Goal: Task Accomplishment & Management: Manage account settings

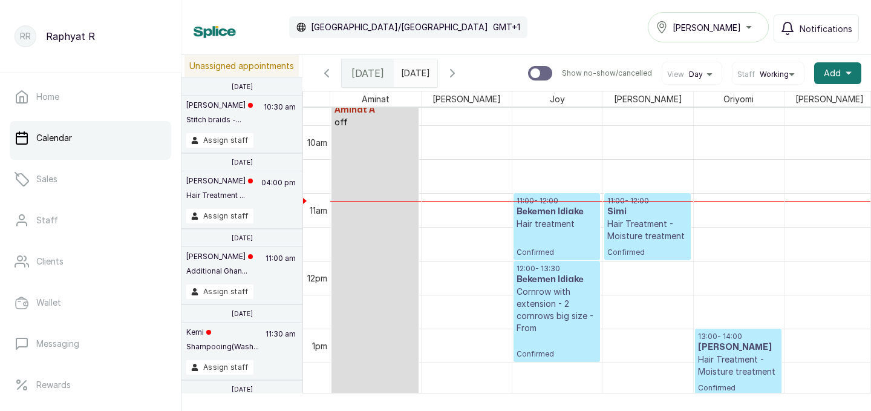
scroll to position [651, 0]
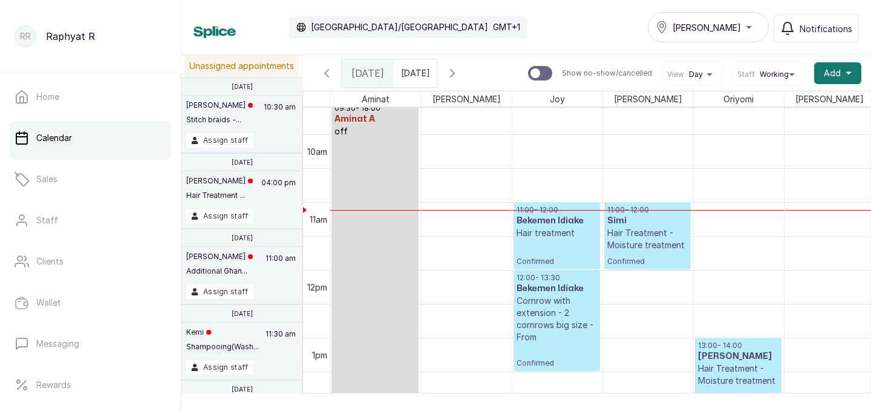
click at [656, 231] on p "Hair Treatment - Moisture treatment" at bounding box center [647, 239] width 80 height 24
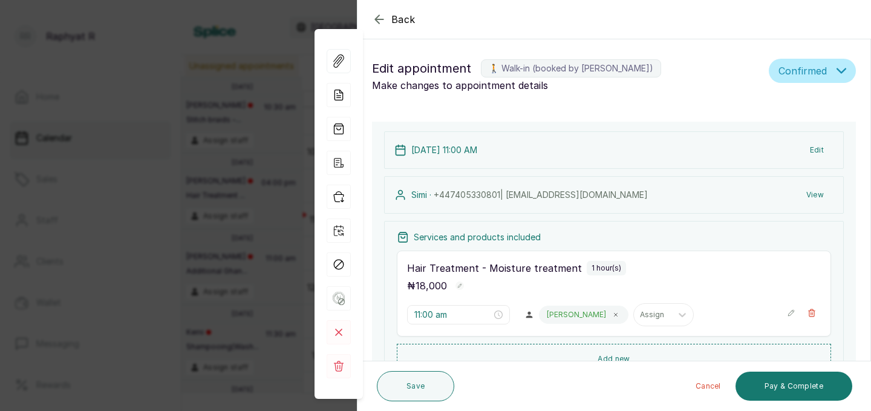
click at [383, 22] on icon "button" at bounding box center [379, 19] width 15 height 15
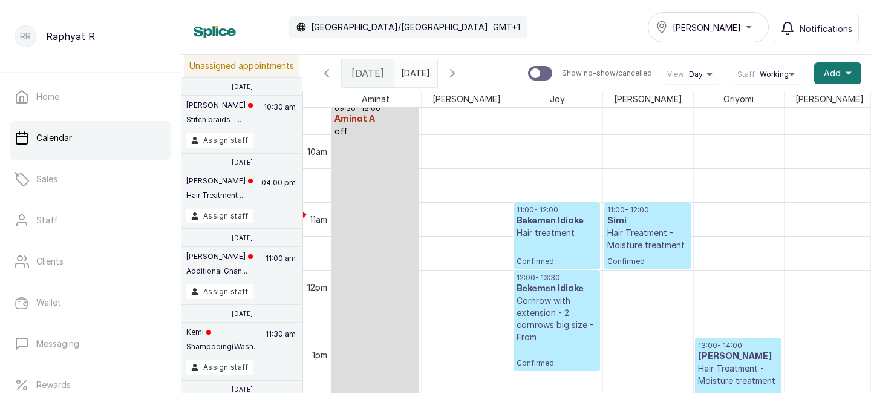
click at [578, 232] on p "Hair treatment" at bounding box center [556, 233] width 80 height 12
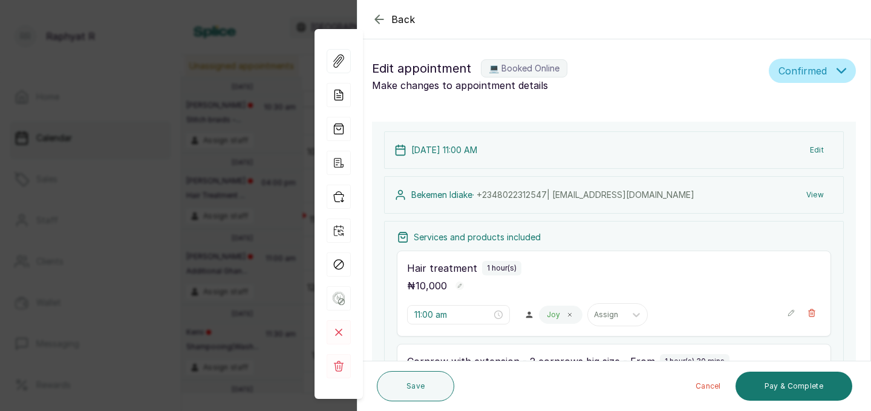
click at [379, 15] on icon "button" at bounding box center [379, 19] width 15 height 15
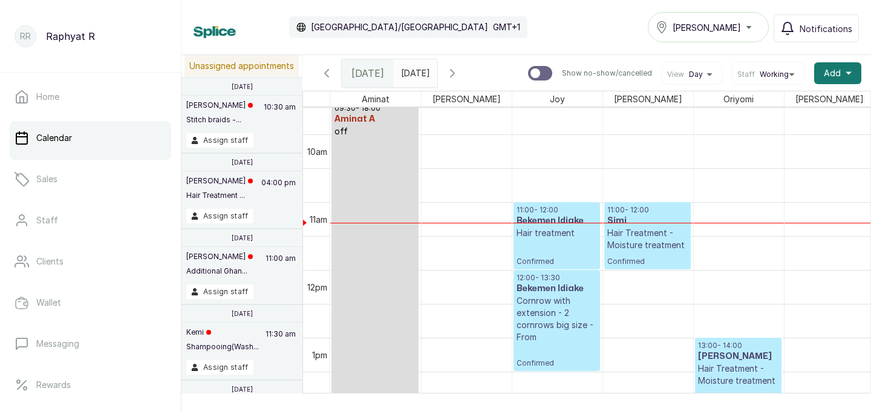
click at [634, 227] on p "Hair Treatment - Moisture treatment" at bounding box center [647, 239] width 80 height 24
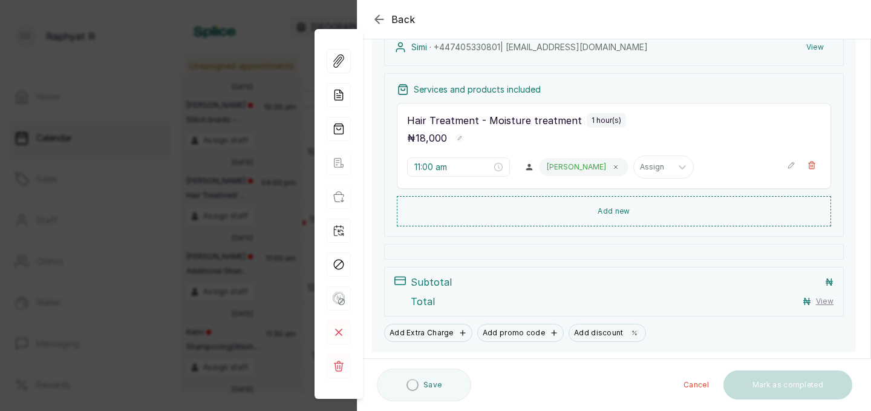
scroll to position [0, 0]
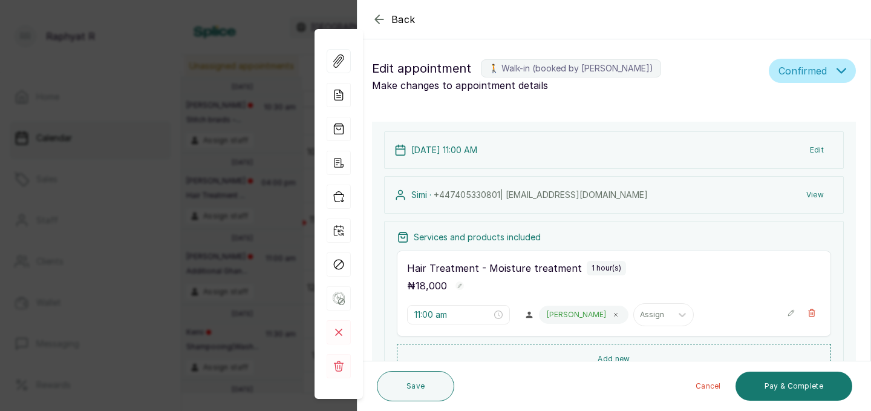
click at [379, 18] on icon "button" at bounding box center [379, 19] width 15 height 15
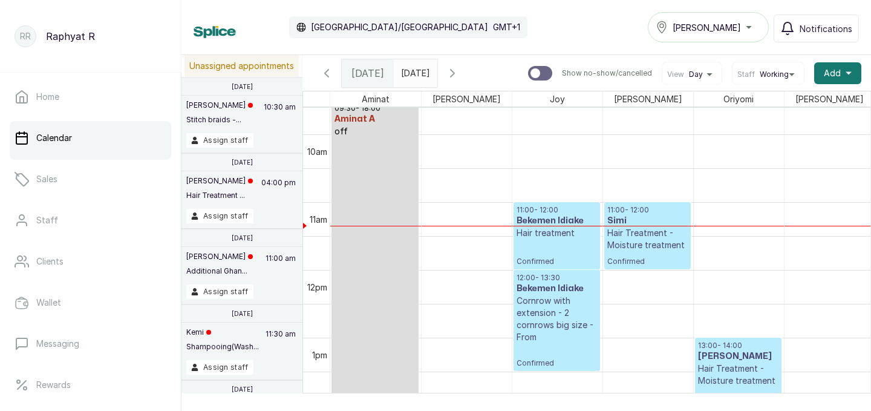
click at [640, 228] on p "Hair Treatment - Moisture treatment" at bounding box center [647, 239] width 80 height 24
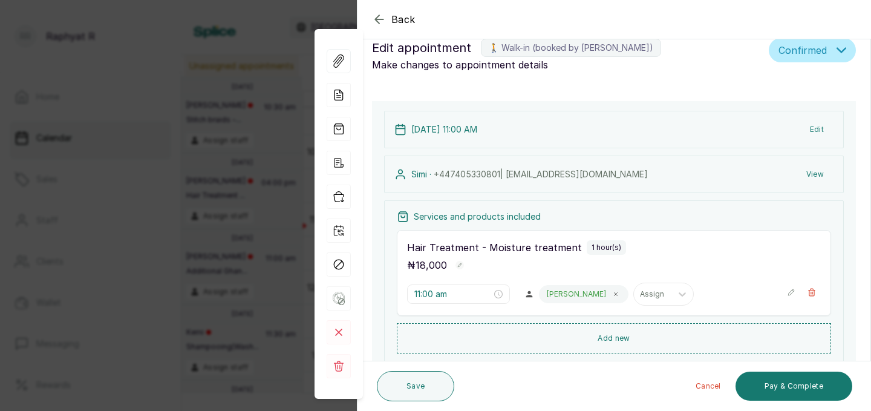
scroll to position [55, 0]
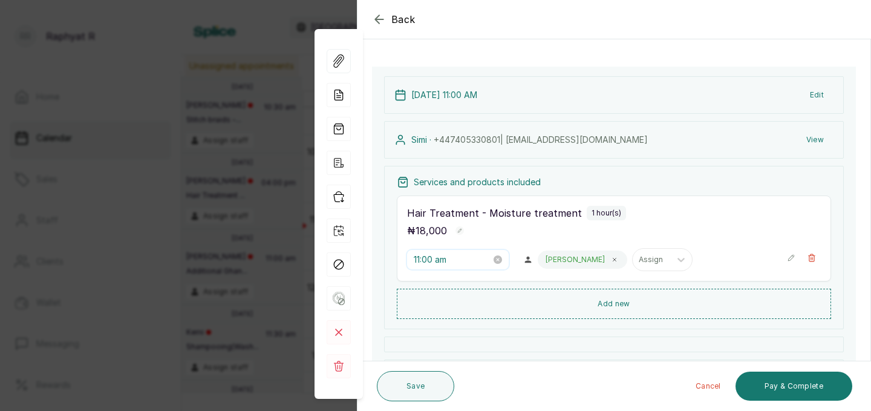
click at [448, 261] on input "11:00 am" at bounding box center [452, 259] width 77 height 13
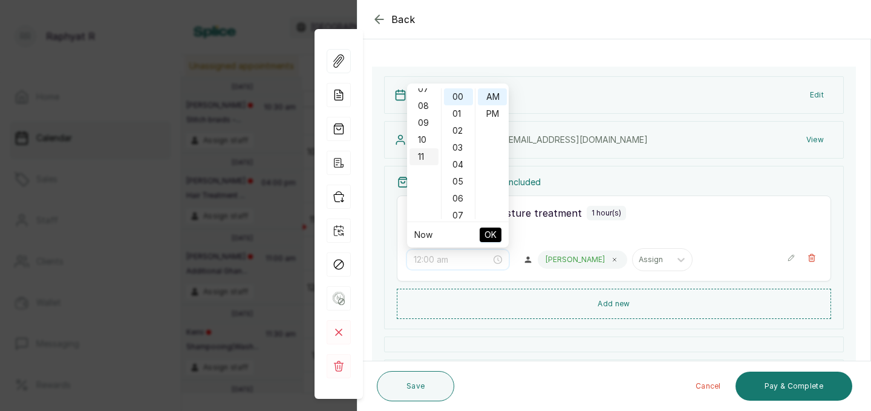
scroll to position [0, 0]
click at [427, 95] on div "12" at bounding box center [423, 96] width 29 height 17
click at [457, 99] on div "30" at bounding box center [458, 99] width 29 height 17
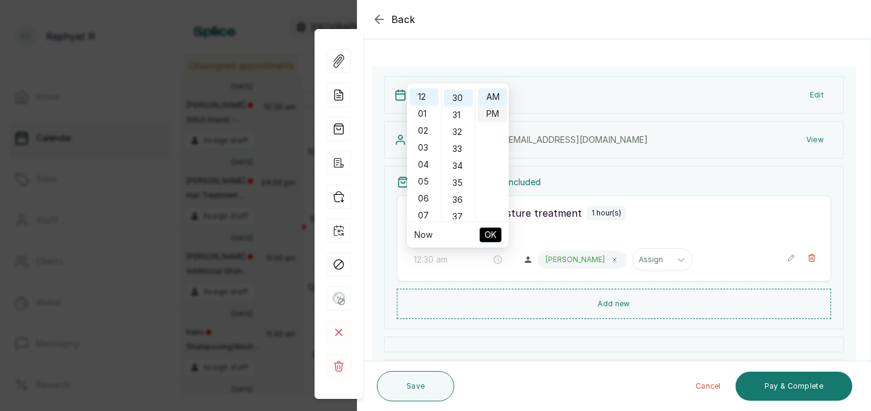
type input "12:30 pm"
click at [494, 111] on div "PM" at bounding box center [492, 113] width 29 height 17
click at [489, 232] on span "OK" at bounding box center [490, 234] width 12 height 23
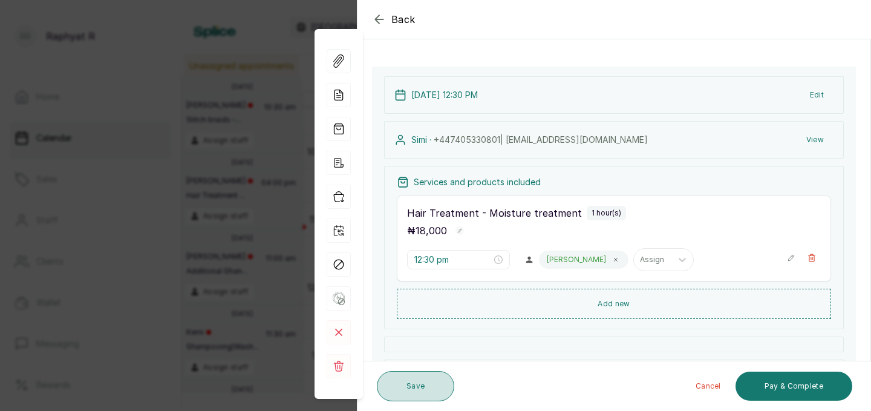
click at [408, 383] on button "Save" at bounding box center [415, 386] width 77 height 30
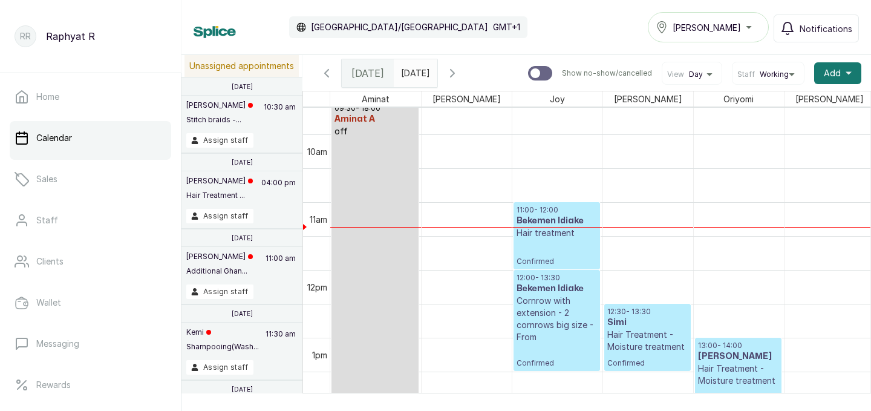
click at [437, 67] on span at bounding box center [425, 70] width 23 height 21
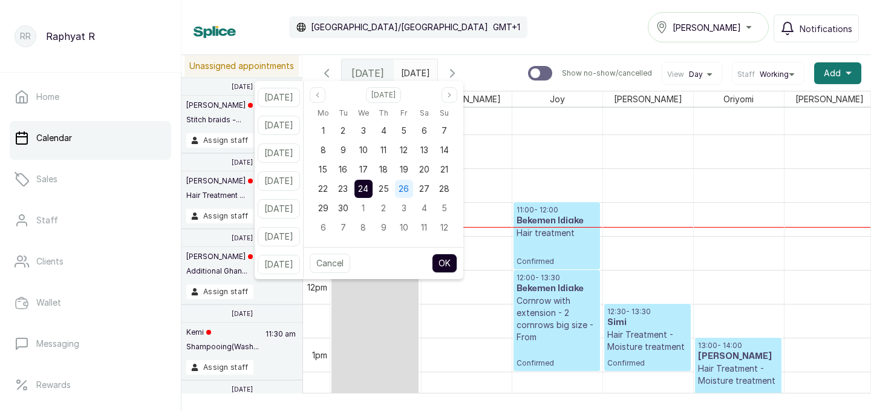
click at [409, 187] on span "26" at bounding box center [404, 188] width 10 height 10
click at [457, 264] on button "OK" at bounding box center [444, 262] width 25 height 19
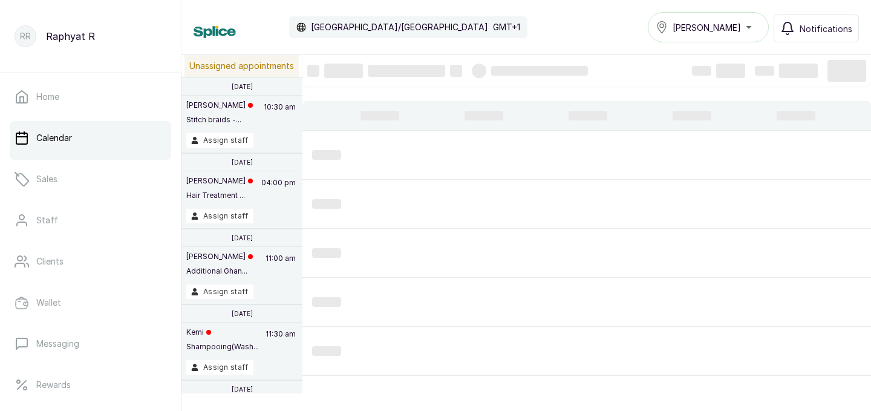
type input "26/09/2025"
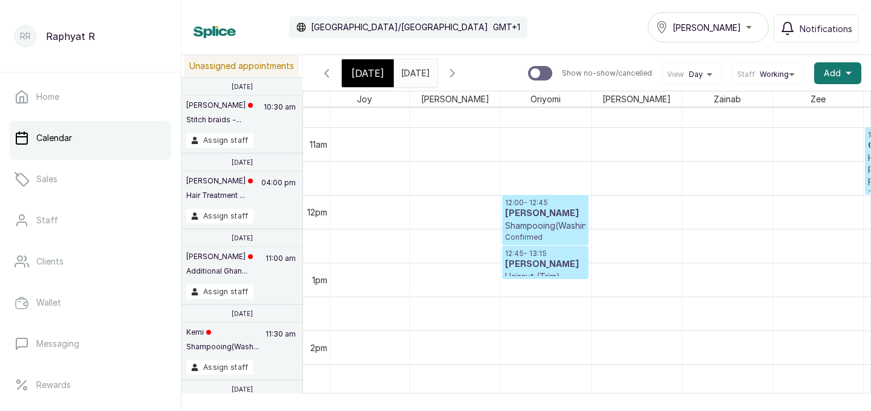
scroll to position [0, 276]
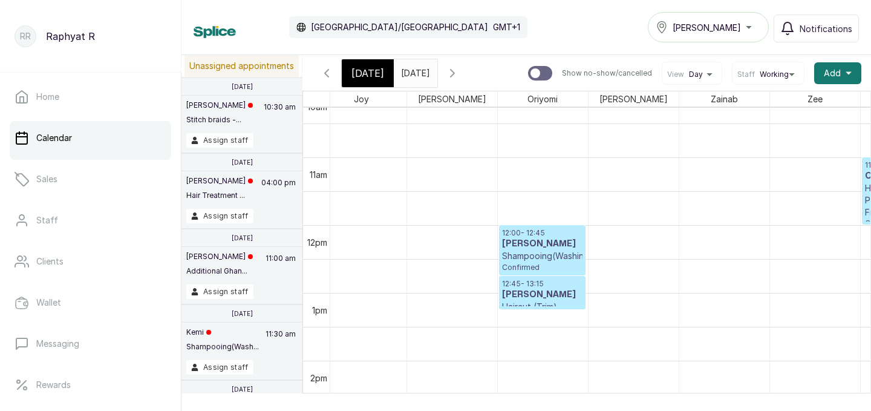
click at [562, 250] on h3 "Abisola Owokoniran" at bounding box center [542, 244] width 80 height 12
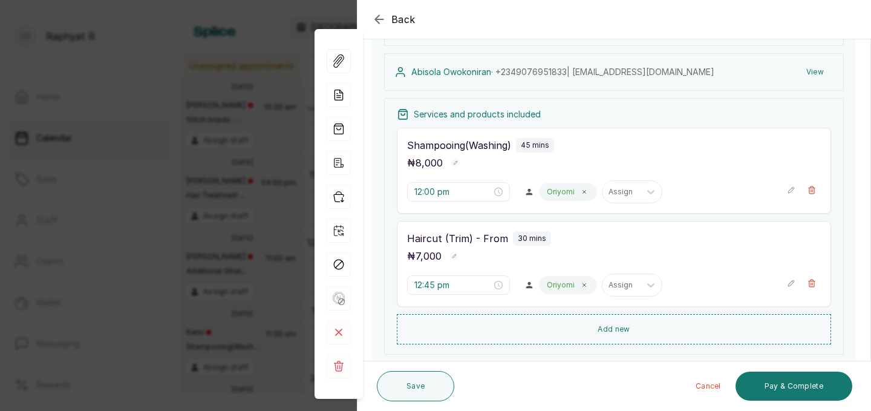
click at [380, 15] on icon "button" at bounding box center [379, 19] width 15 height 15
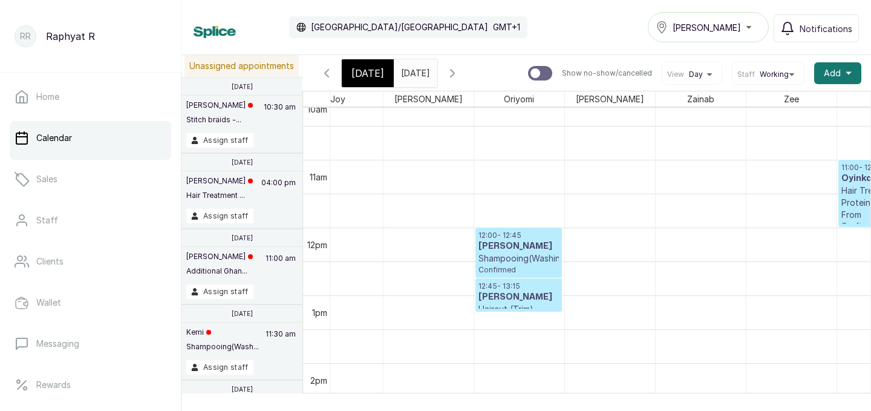
click at [460, 68] on icon "button" at bounding box center [452, 73] width 15 height 15
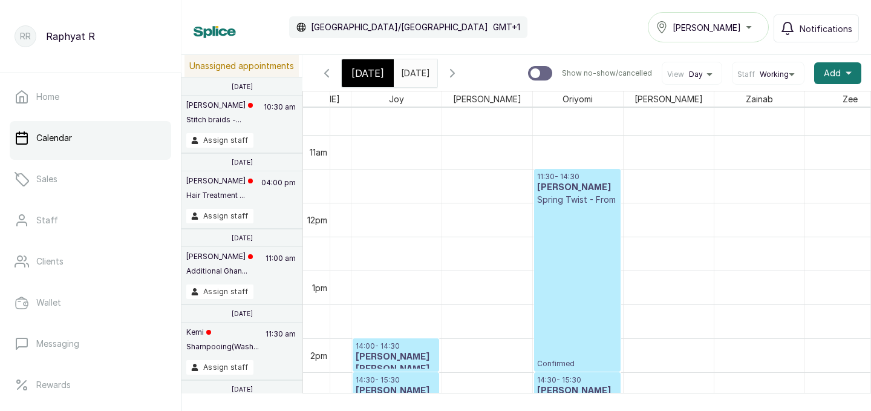
click at [571, 220] on p "Confirmed" at bounding box center [577, 287] width 80 height 163
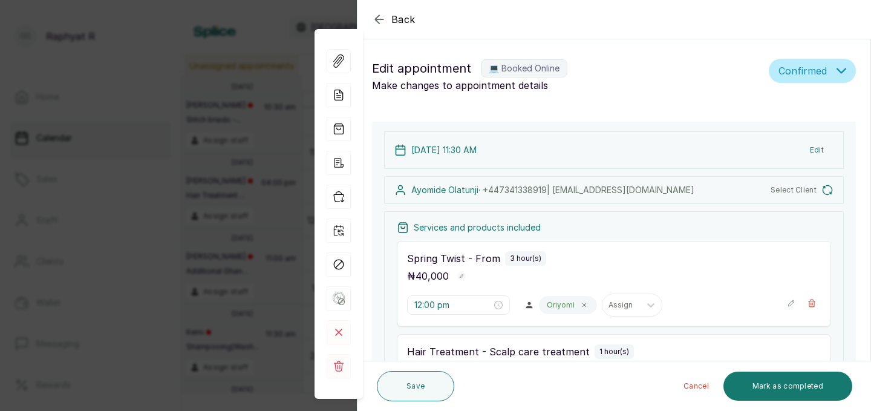
type input "11:30 am"
type input "2:30 pm"
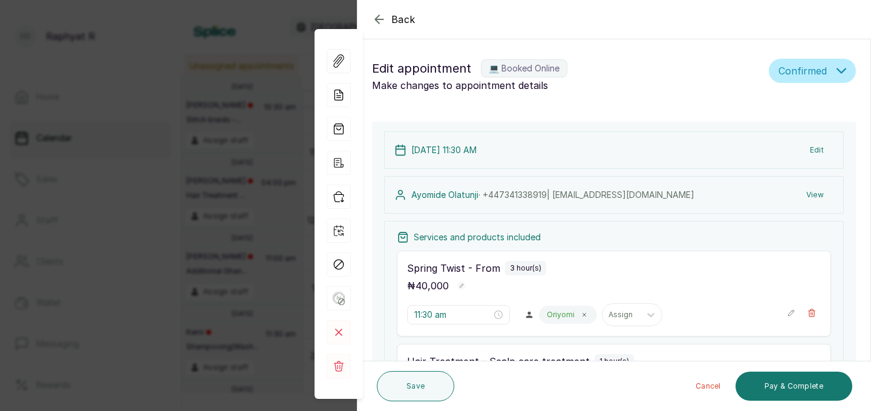
click at [385, 23] on icon "button" at bounding box center [379, 19] width 15 height 15
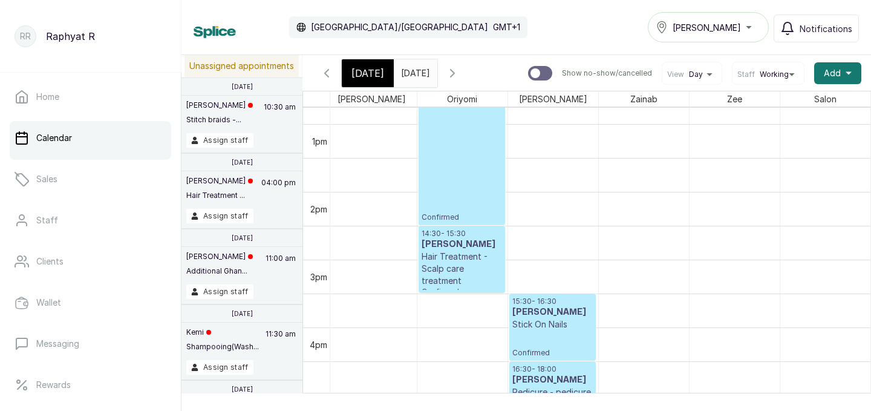
click at [414, 68] on input "26/09/2025" at bounding box center [403, 70] width 19 height 21
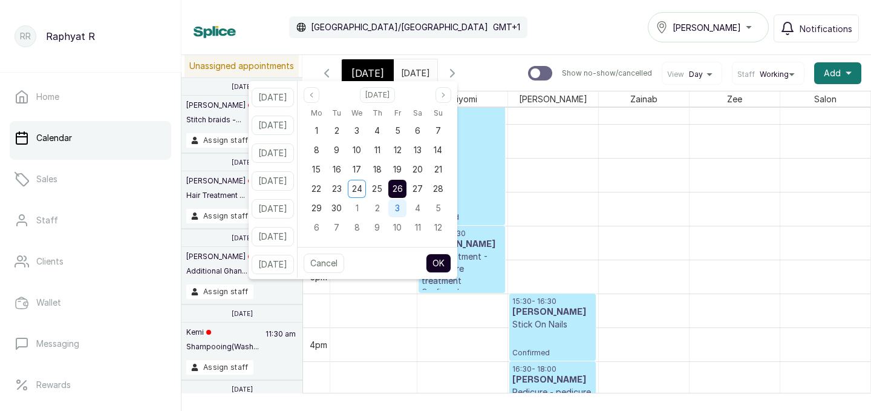
click at [400, 205] on span "3" at bounding box center [397, 208] width 5 height 10
click at [400, 127] on span "3" at bounding box center [397, 130] width 5 height 10
click at [451, 258] on button "OK" at bounding box center [438, 262] width 25 height 19
type input "[DATE]"
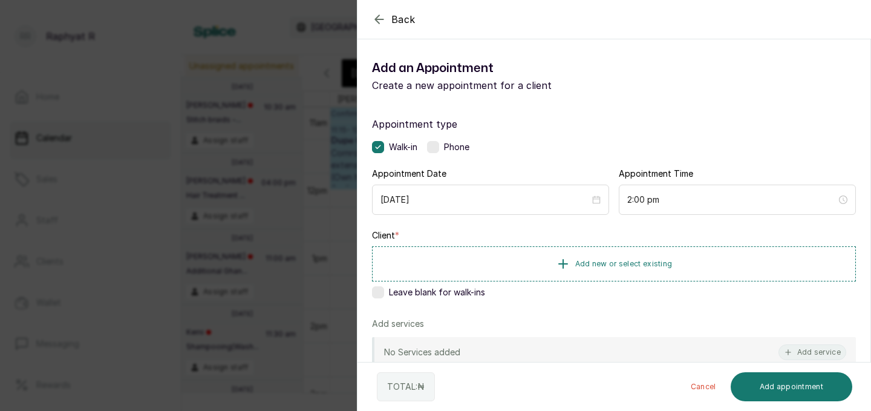
scroll to position [0, 0]
click at [604, 258] on span "Add new or select existing" at bounding box center [623, 263] width 97 height 10
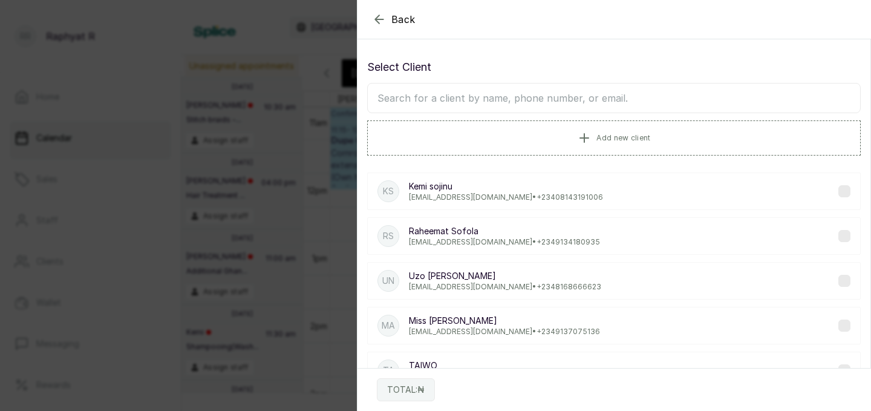
click at [400, 97] on input "text" at bounding box center [613, 98] width 493 height 30
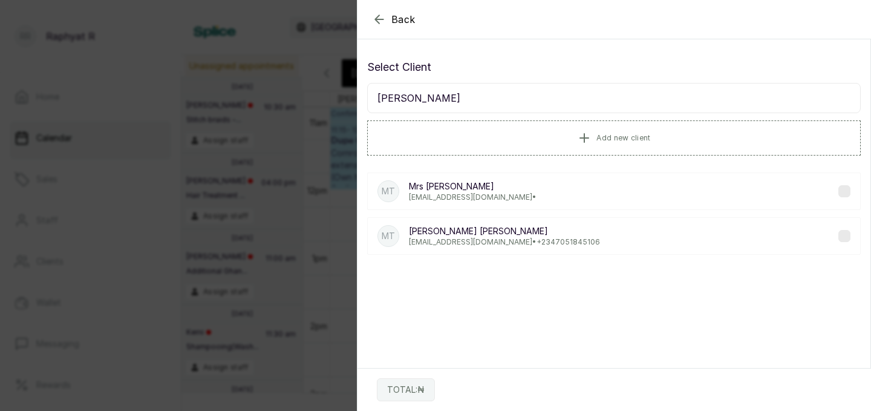
type input "mrs Talabi"
click at [463, 196] on p "enital@hotmail.com •" at bounding box center [473, 197] width 128 height 10
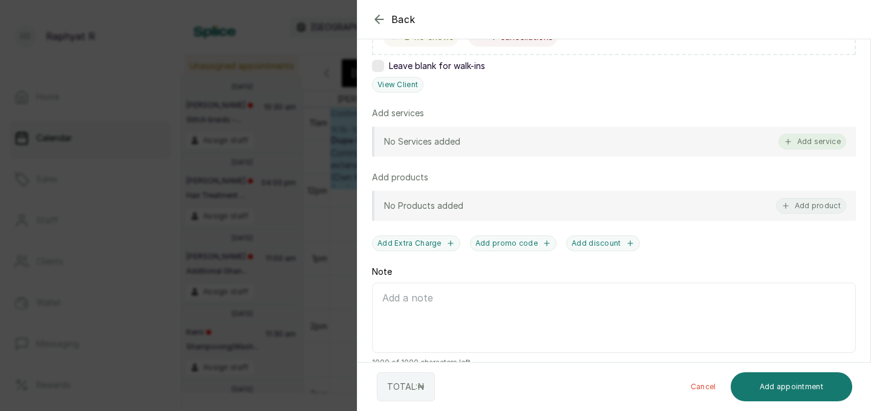
click at [814, 136] on button "Add service" at bounding box center [812, 142] width 68 height 16
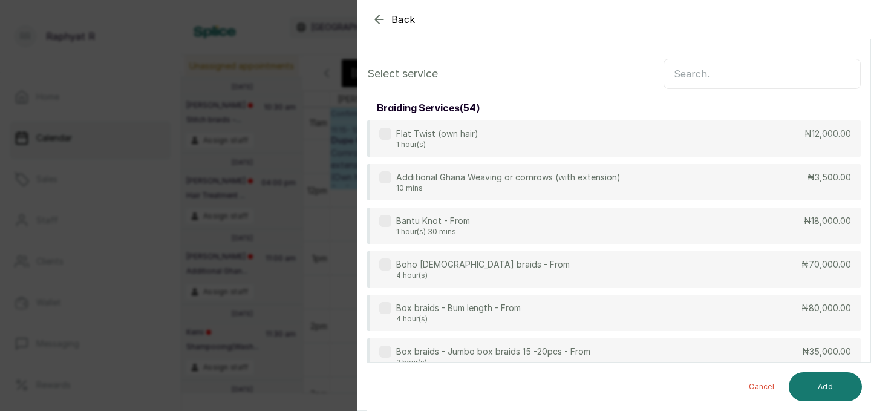
click at [691, 65] on input "text" at bounding box center [761, 74] width 197 height 30
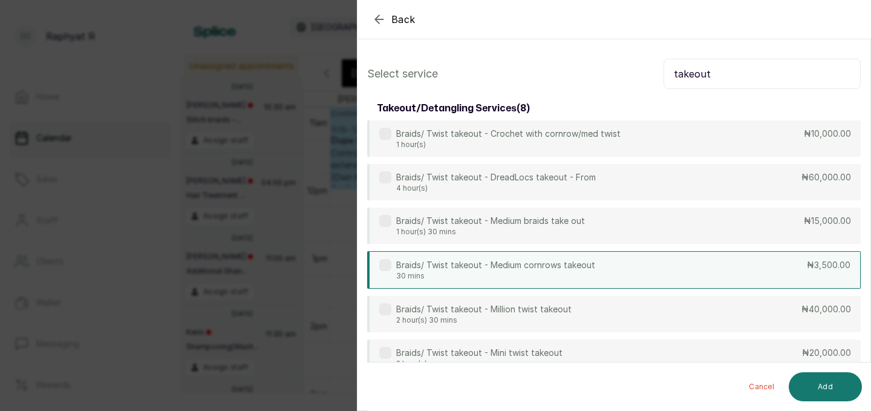
type input "takeout"
click at [737, 265] on div "Braids/ Twist takeout - Medium cornrows takeout 30 mins ₦3,500.00" at bounding box center [613, 269] width 493 height 37
click at [832, 386] on button "Add" at bounding box center [825, 386] width 73 height 29
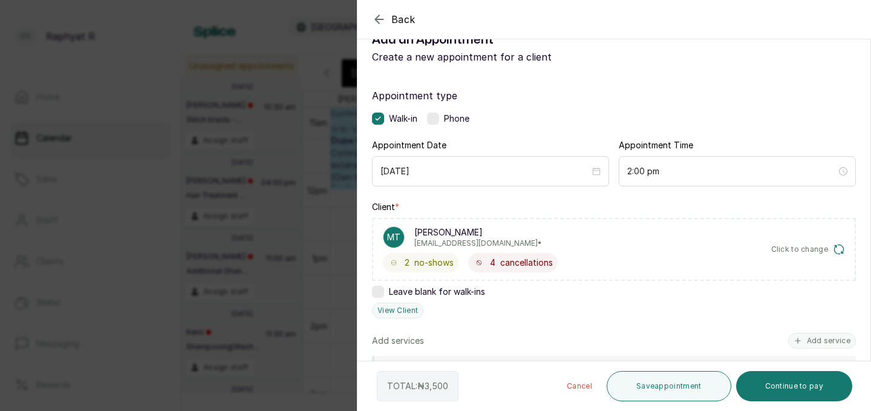
scroll to position [27, 0]
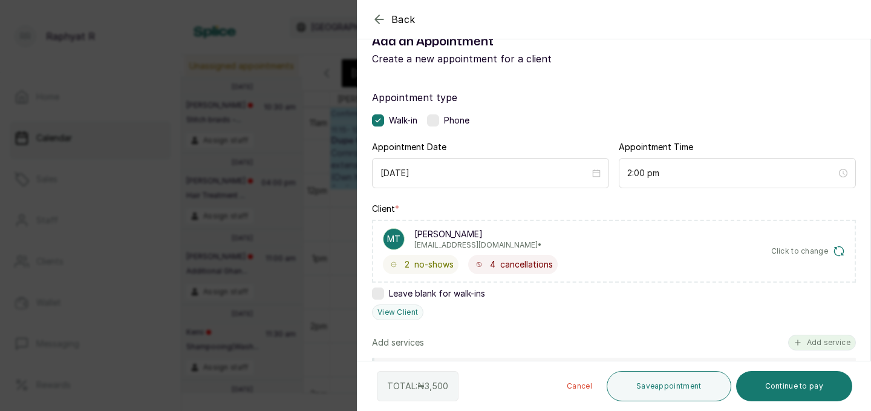
click at [831, 337] on button "Add service" at bounding box center [822, 342] width 68 height 16
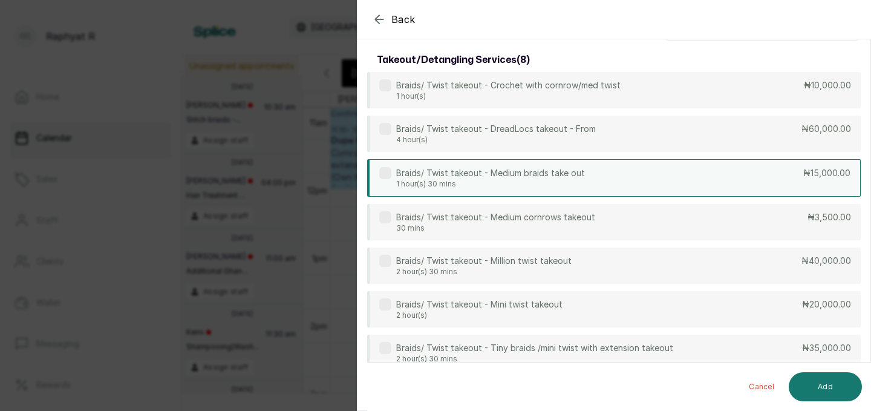
scroll to position [0, 0]
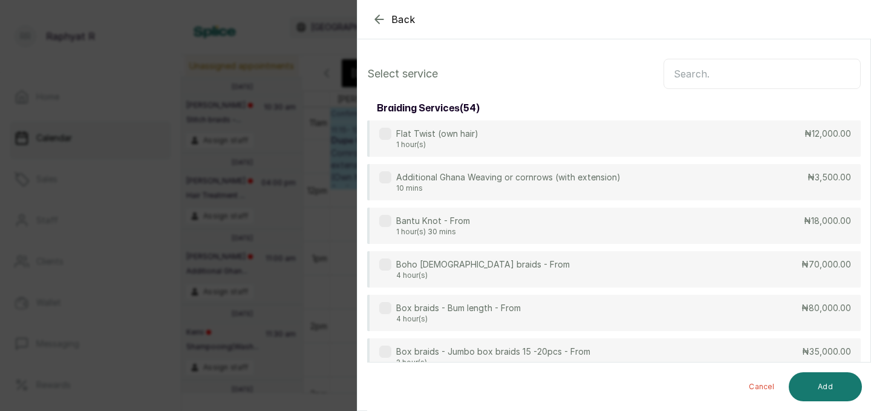
click at [677, 69] on input "text" at bounding box center [761, 74] width 197 height 30
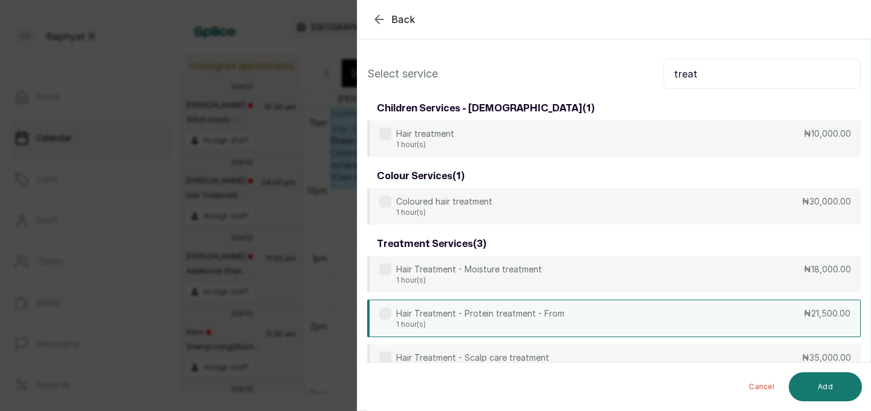
type input "treat"
click at [680, 311] on div "Hair Treatment - Protein treatment - From 1 hour(s) ₦21,500.00" at bounding box center [613, 317] width 493 height 37
click at [819, 379] on button "Add" at bounding box center [825, 386] width 73 height 29
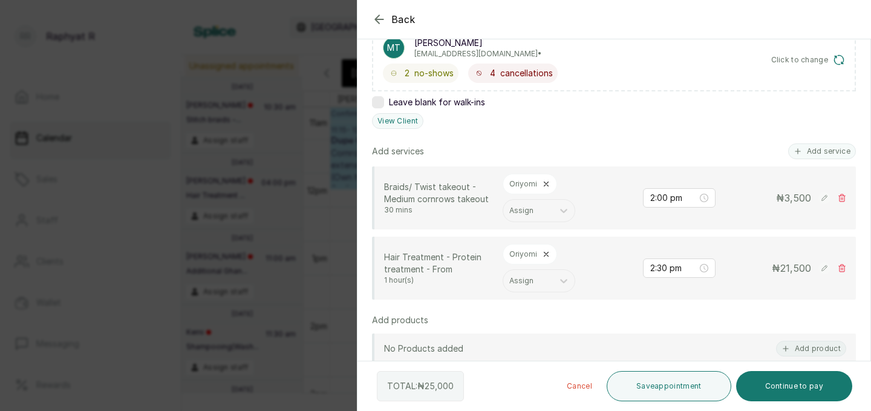
scroll to position [216, 0]
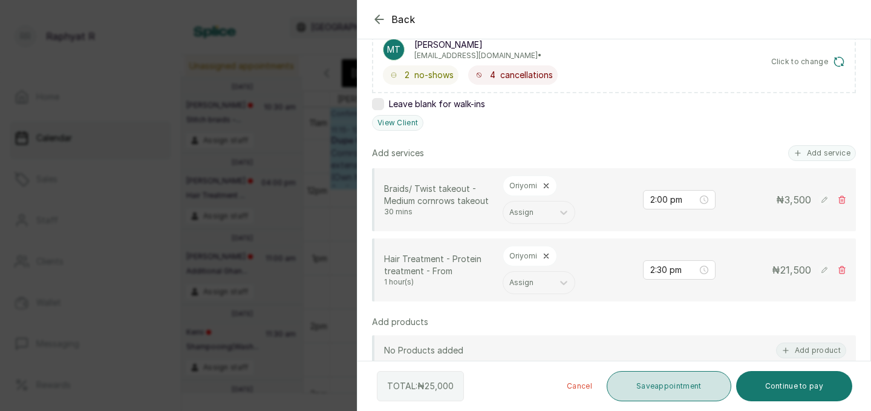
click at [667, 382] on button "Save appointment" at bounding box center [669, 386] width 125 height 30
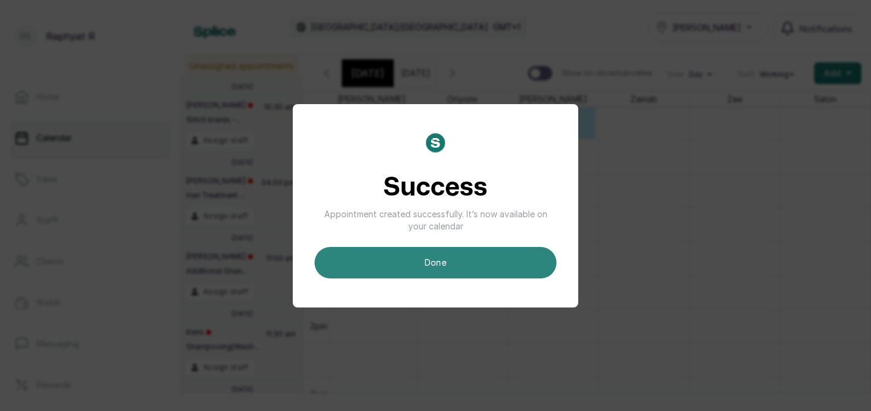
scroll to position [0, 0]
click at [464, 269] on button "done" at bounding box center [435, 262] width 242 height 31
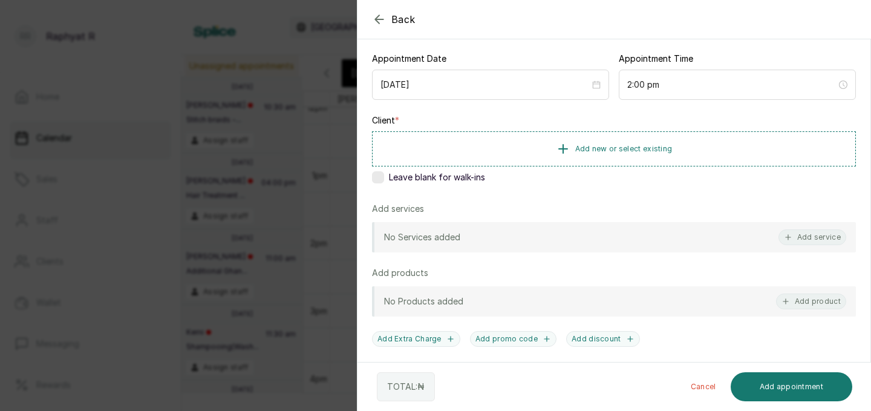
scroll to position [119, 0]
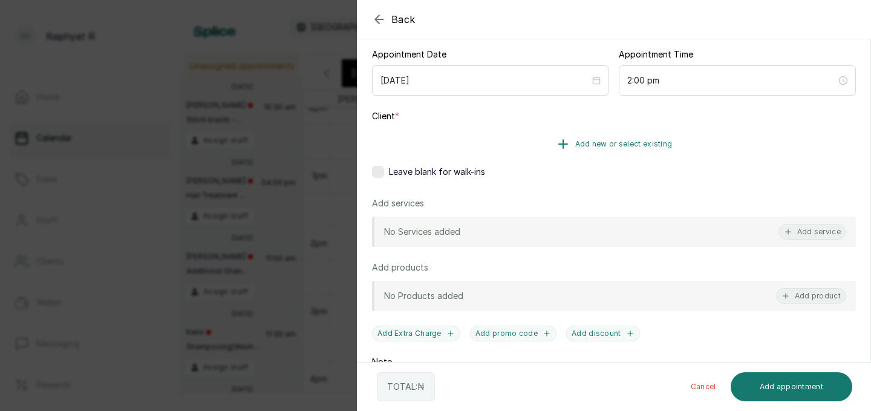
click at [597, 142] on span "Add new or select existing" at bounding box center [623, 144] width 97 height 10
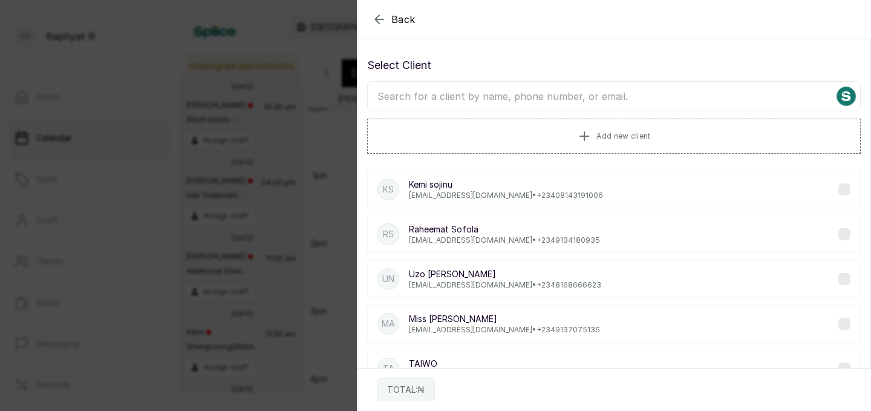
scroll to position [0, 0]
click at [414, 103] on input "text" at bounding box center [613, 98] width 493 height 30
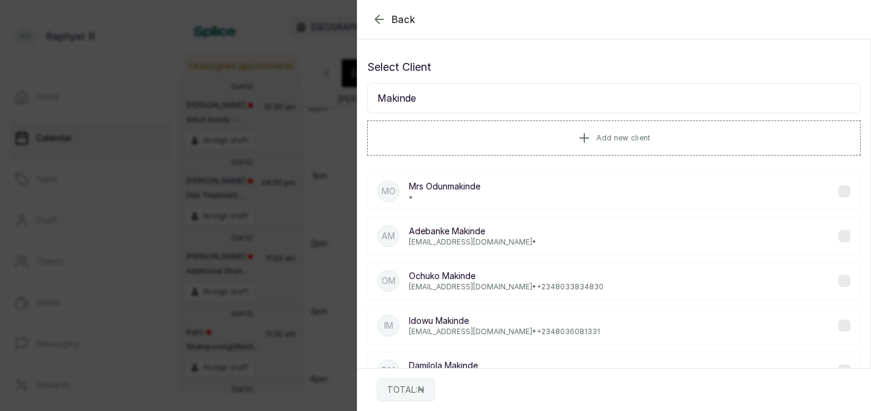
type input "Makinde"
click at [534, 194] on div "MO Mrs Odunmakinde •" at bounding box center [613, 190] width 493 height 37
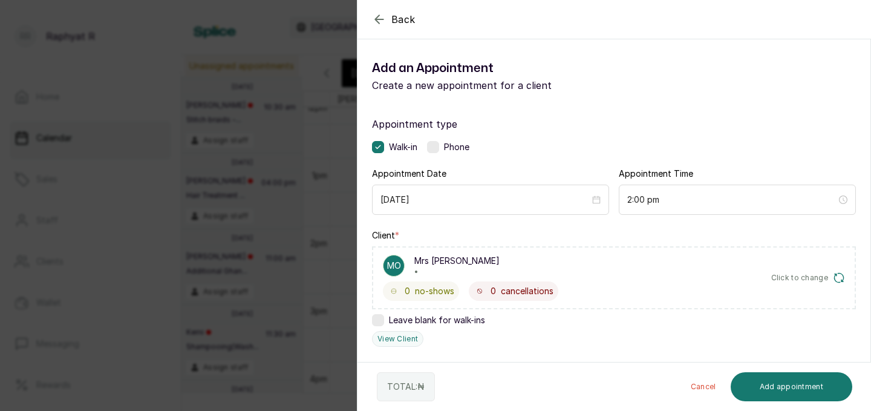
click at [380, 15] on icon "button" at bounding box center [379, 19] width 15 height 15
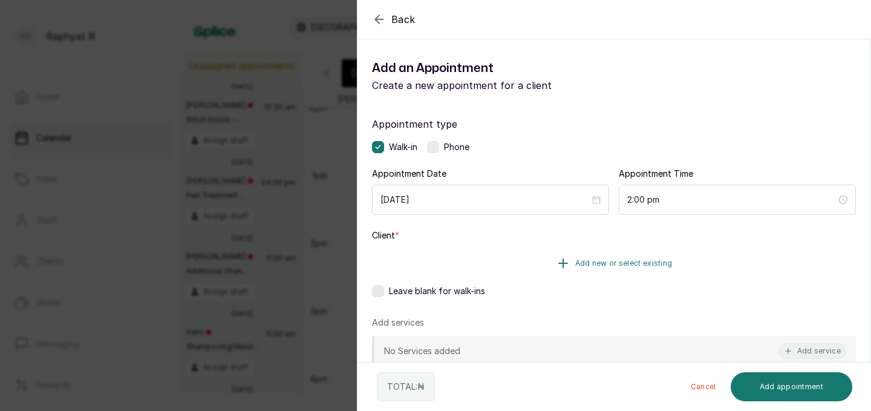
click at [651, 253] on button "Add new or select existing" at bounding box center [614, 263] width 484 height 34
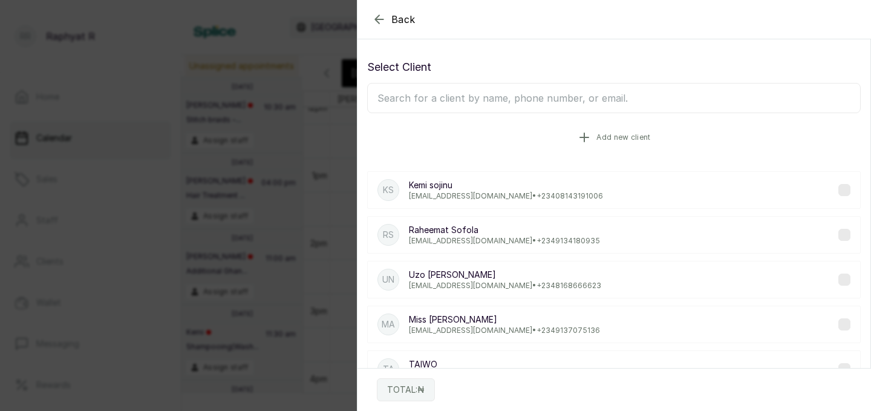
click at [601, 136] on span "Add new client" at bounding box center [623, 137] width 54 height 10
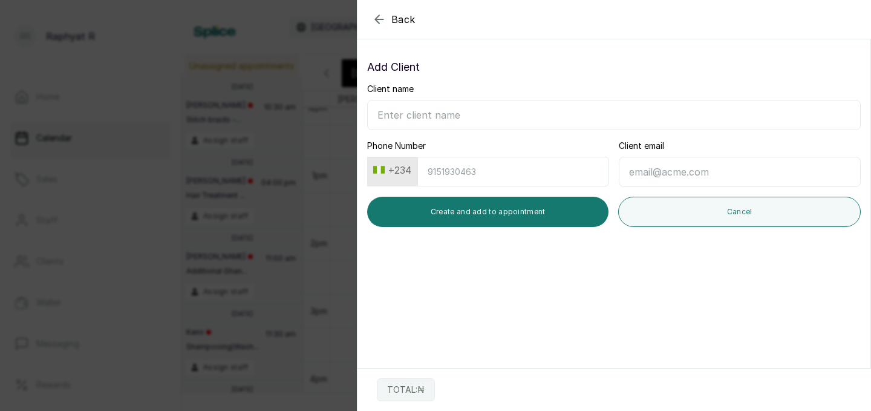
click at [401, 106] on input "Client name" at bounding box center [613, 115] width 493 height 30
type input "Makinde"
click at [443, 168] on input "Phone Number" at bounding box center [513, 172] width 192 height 30
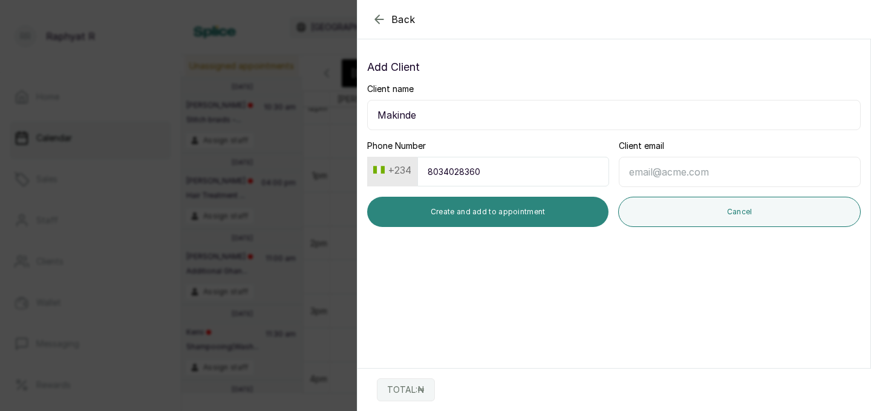
type input "8034028360"
click at [439, 207] on button "Create and add to appointment" at bounding box center [487, 212] width 241 height 30
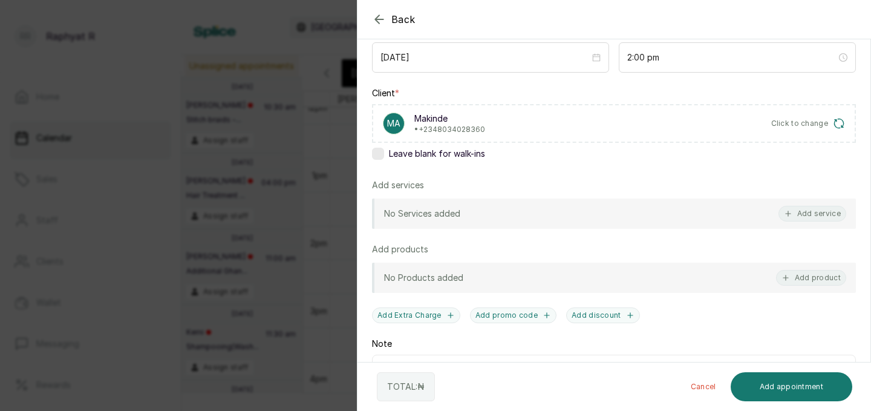
scroll to position [129, 0]
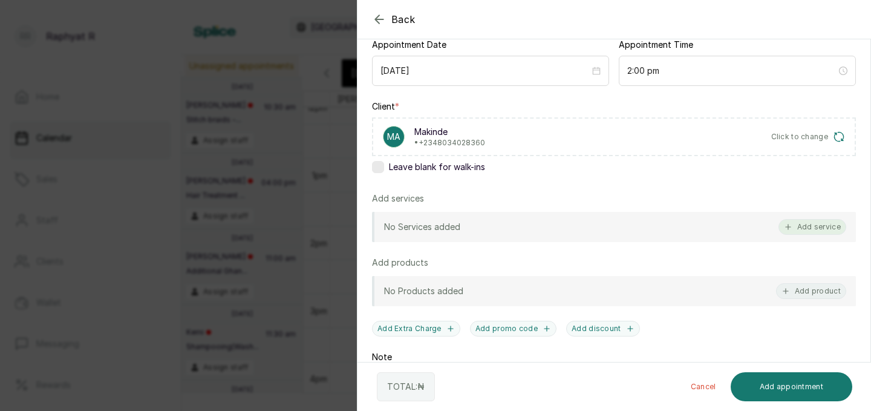
click at [806, 228] on button "Add service" at bounding box center [812, 227] width 68 height 16
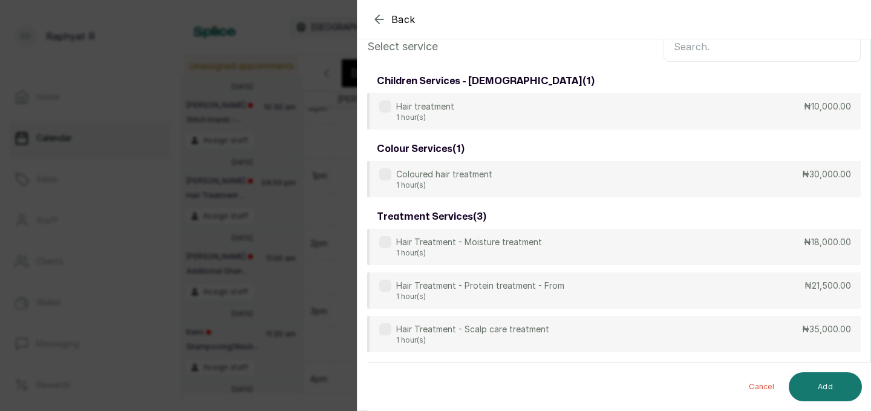
scroll to position [0, 0]
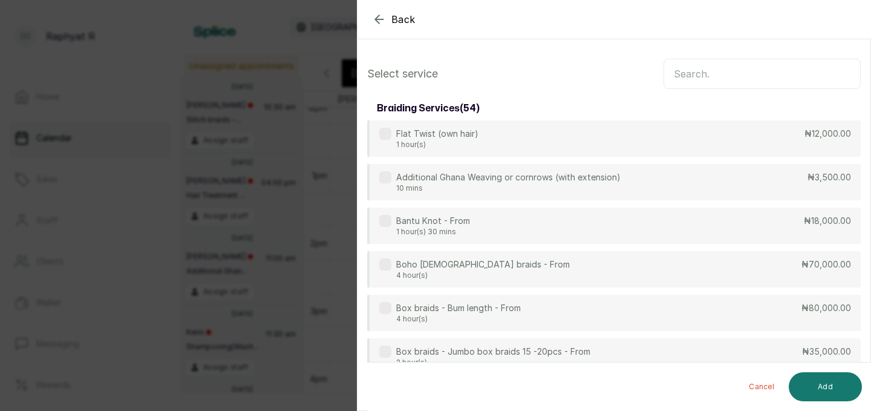
click at [683, 73] on input "text" at bounding box center [761, 74] width 197 height 30
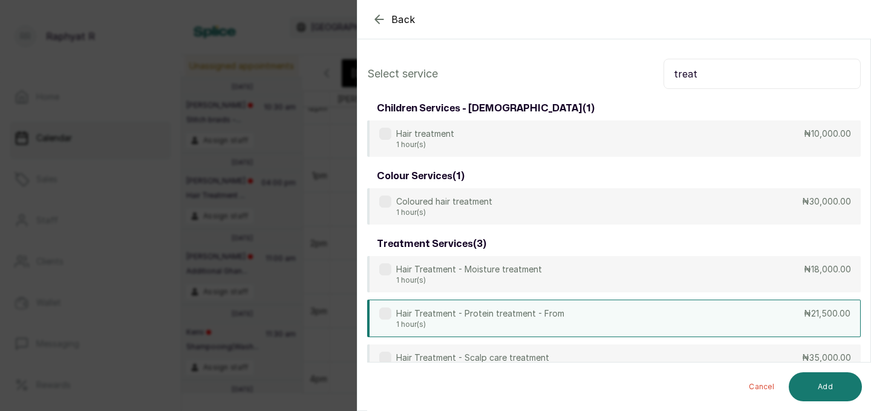
type input "treat"
click at [698, 317] on div "Hair Treatment - Protein treatment - From 1 hour(s) ₦21,500.00" at bounding box center [613, 317] width 493 height 37
click at [813, 384] on button "Add" at bounding box center [825, 386] width 73 height 29
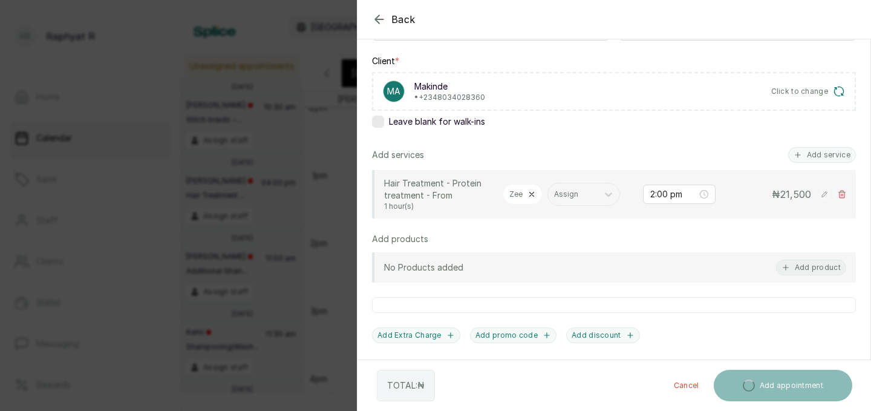
scroll to position [175, 0]
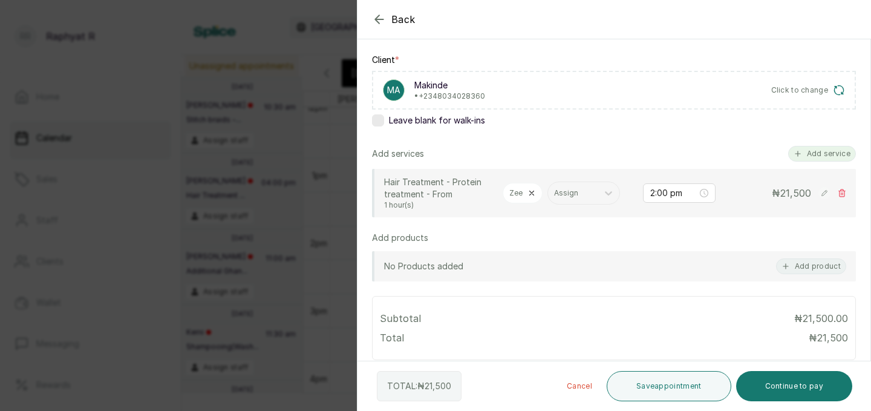
click at [826, 156] on button "Add service" at bounding box center [822, 154] width 68 height 16
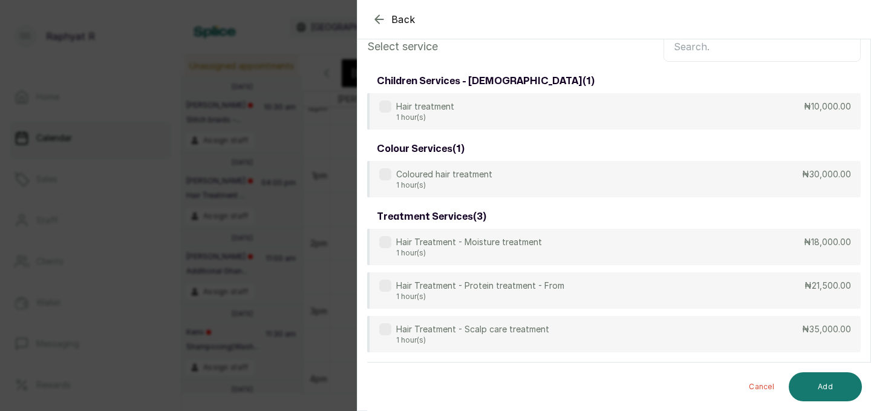
scroll to position [0, 0]
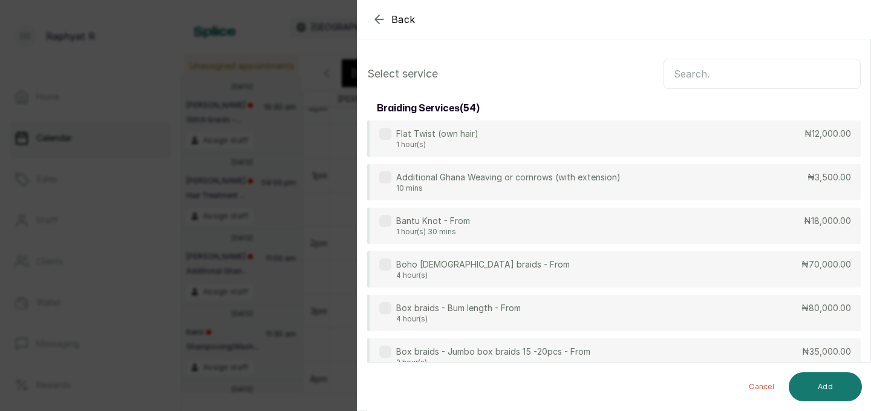
click at [690, 76] on input "text" at bounding box center [761, 74] width 197 height 30
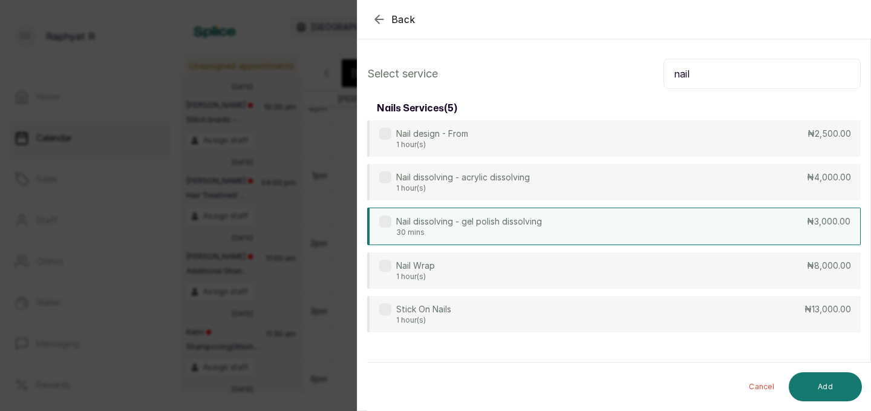
type input "nail"
click at [593, 229] on div "Nail dissolving - gel polish dissolving 30 mins ₦3,000.00" at bounding box center [613, 225] width 493 height 37
click at [830, 380] on button "Add" at bounding box center [825, 386] width 73 height 29
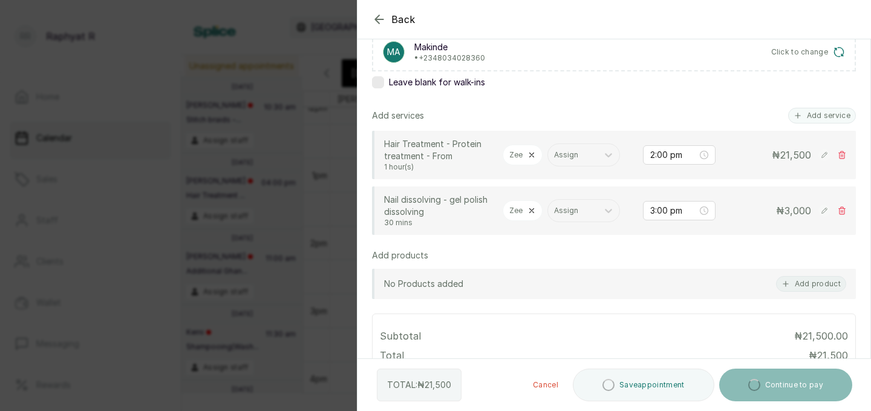
scroll to position [216, 0]
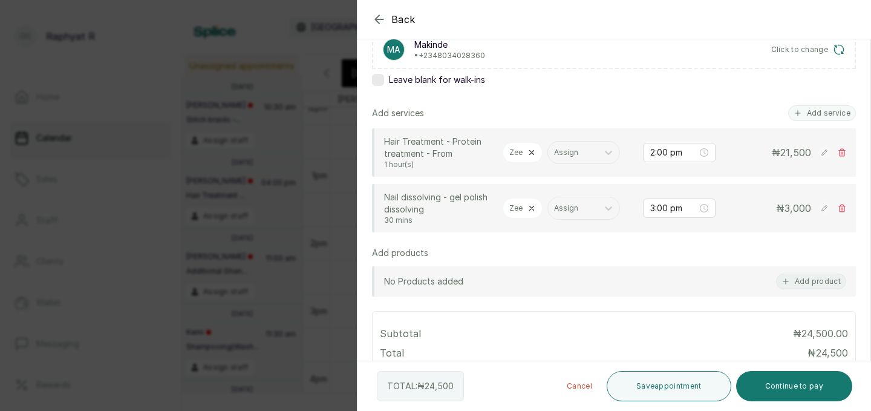
click at [531, 206] on icon at bounding box center [531, 208] width 8 height 8
click at [567, 210] on icon at bounding box center [564, 208] width 12 height 12
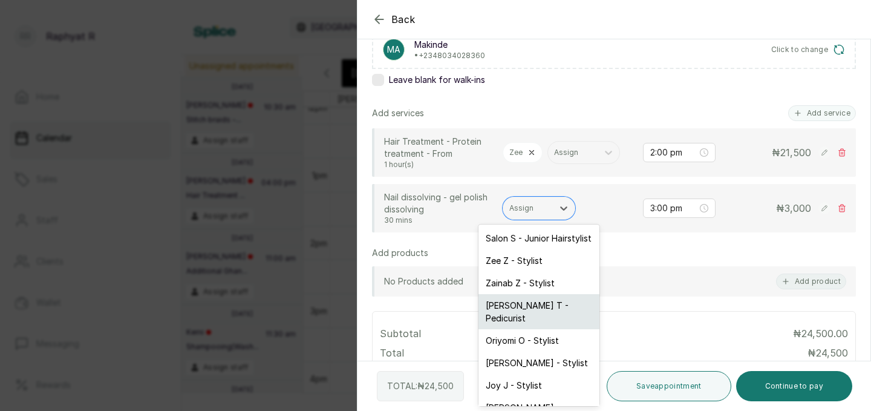
click at [549, 305] on div "[PERSON_NAME] T - Pedicurist" at bounding box center [538, 311] width 121 height 35
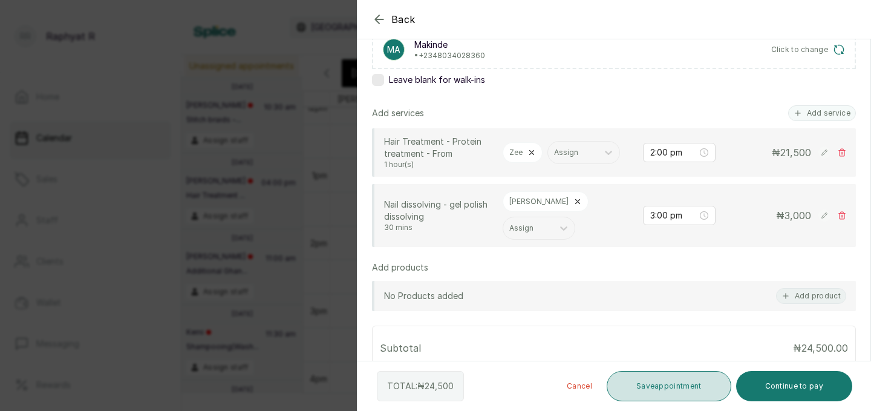
click at [654, 377] on button "Save appointment" at bounding box center [669, 386] width 125 height 30
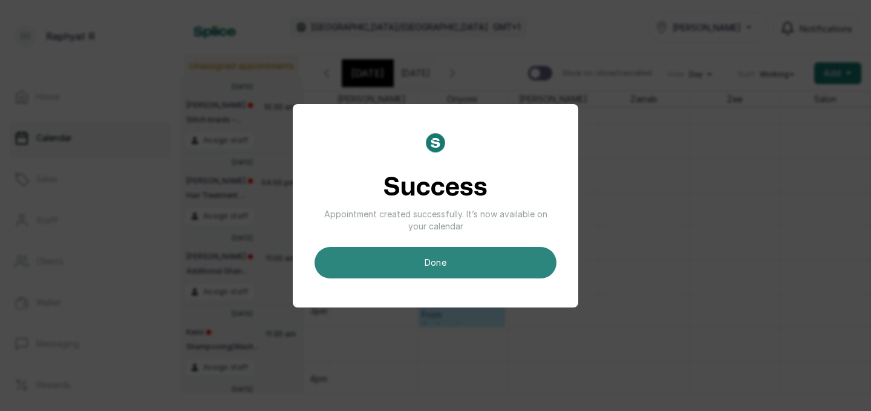
click at [432, 260] on button "done" at bounding box center [435, 262] width 242 height 31
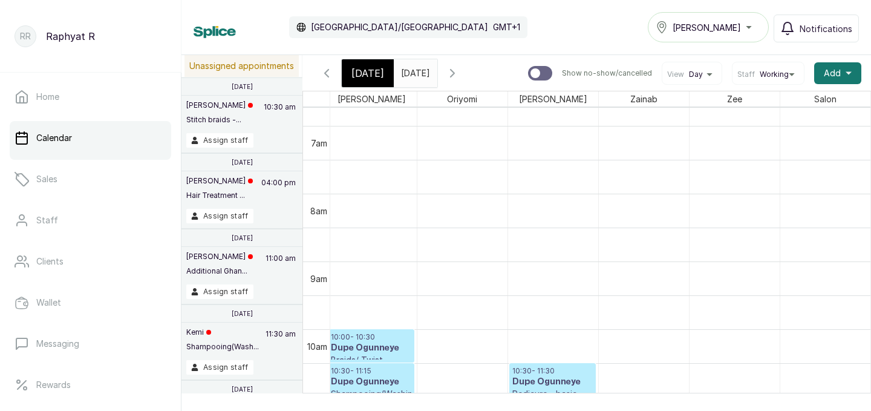
scroll to position [498, 276]
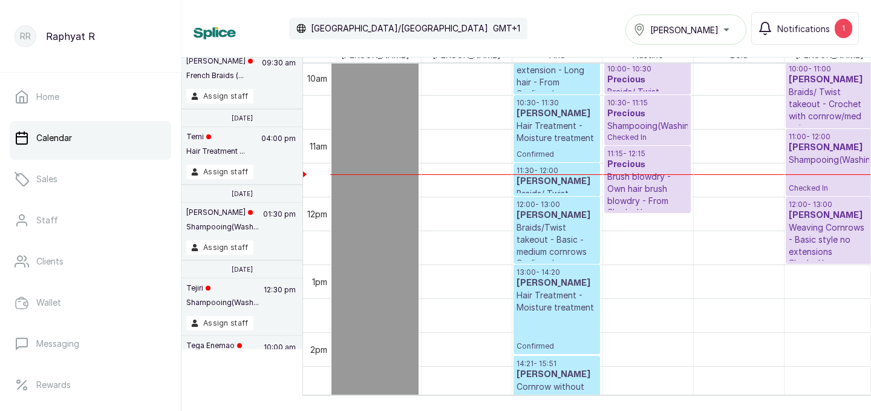
scroll to position [608, 0]
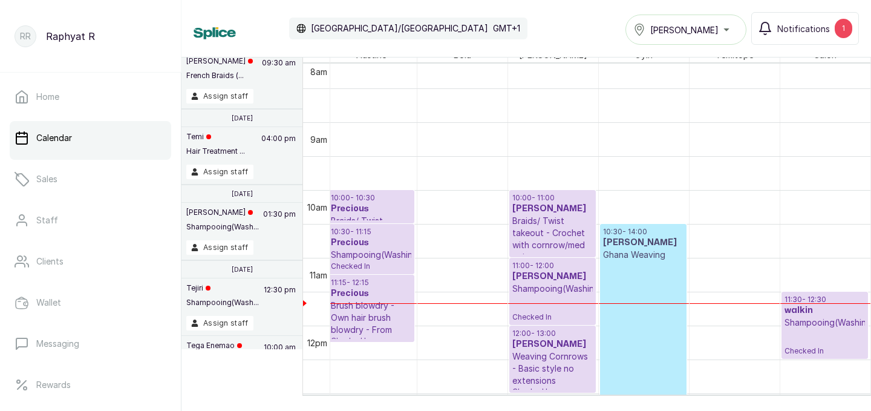
click at [727, 29] on div "Tasala Lekki" at bounding box center [685, 29] width 105 height 15
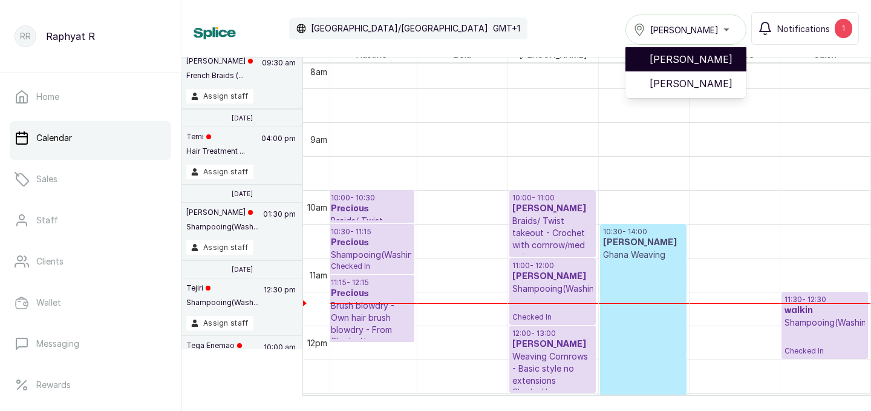
click at [711, 61] on span "[PERSON_NAME]" at bounding box center [692, 59] width 87 height 15
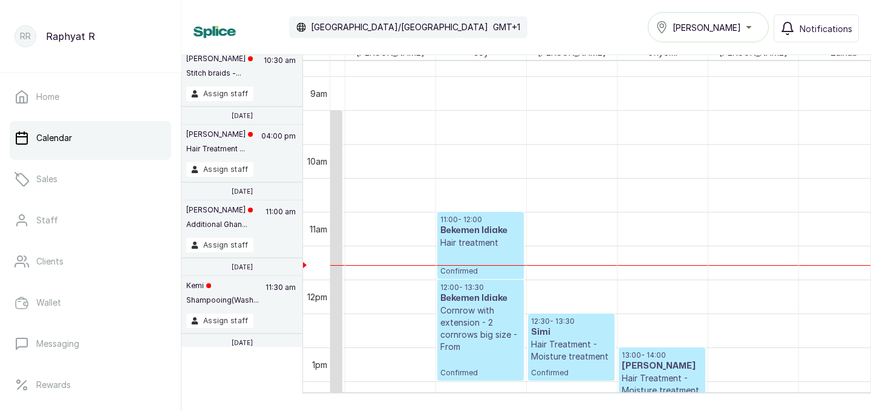
scroll to position [629, 0]
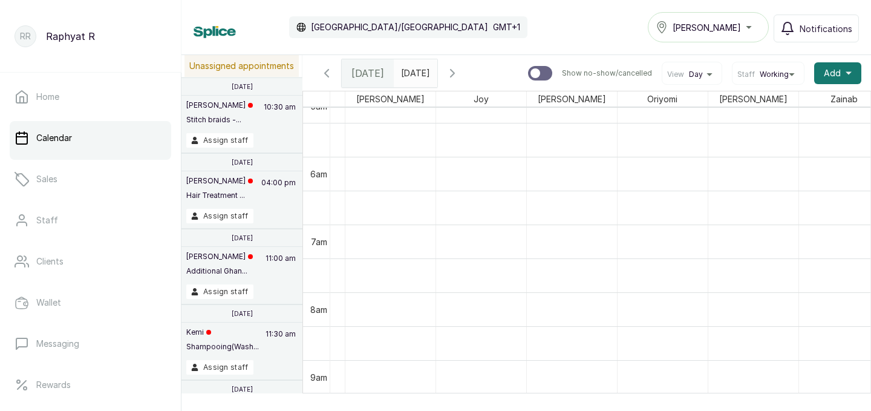
type input "dd/MM/yyyy"
click at [414, 65] on input "dd/MM/yyyy" at bounding box center [403, 70] width 19 height 21
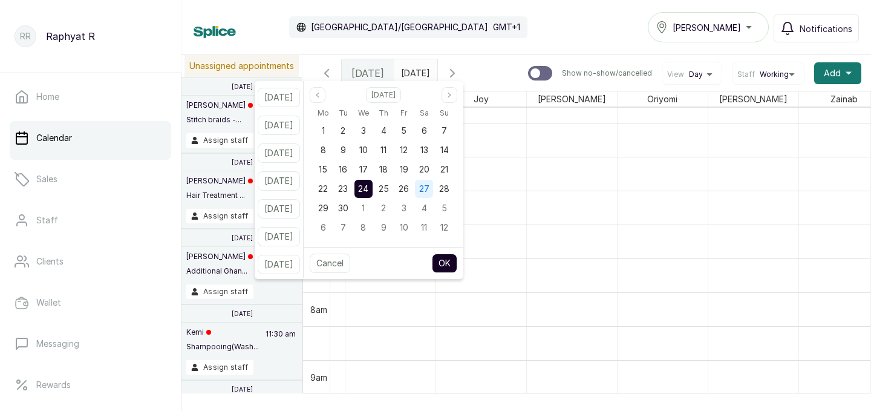
click at [429, 187] on span "27" at bounding box center [424, 188] width 10 height 10
click at [457, 256] on button "OK" at bounding box center [444, 262] width 25 height 19
type input "[DATE]"
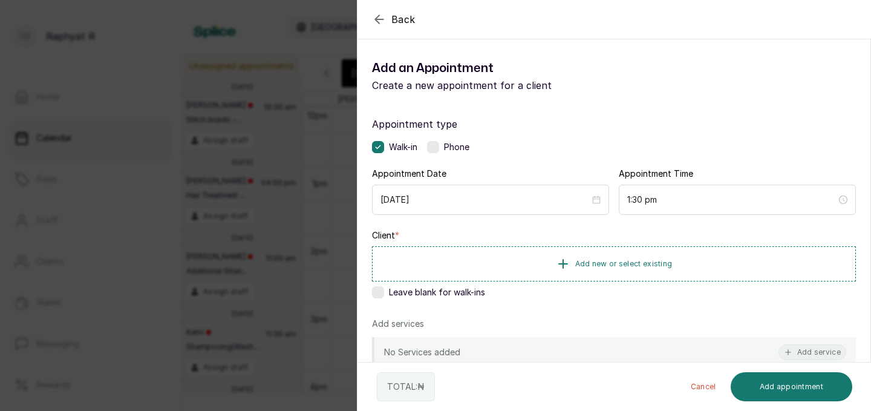
click at [376, 15] on icon "button" at bounding box center [379, 19] width 15 height 15
click at [630, 255] on button "Add new or select existing" at bounding box center [614, 263] width 484 height 34
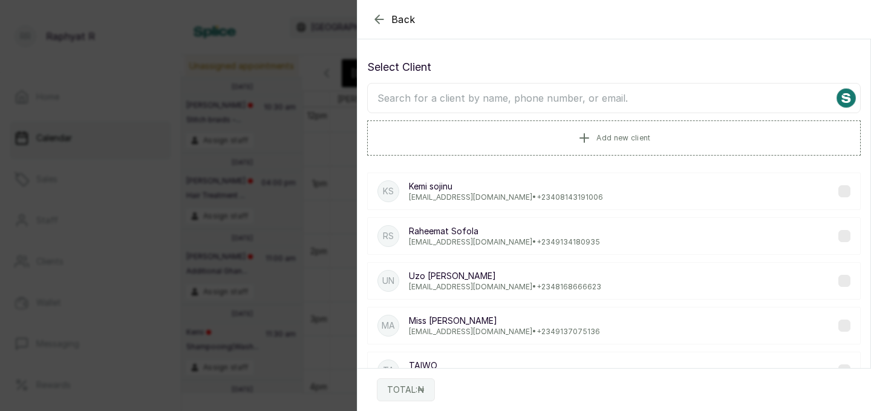
click at [391, 97] on input "text" at bounding box center [613, 98] width 493 height 30
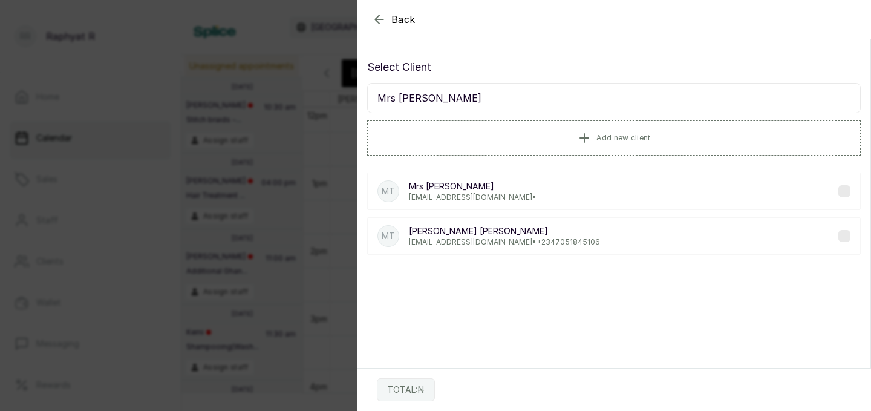
type input "Mrs [PERSON_NAME]"
click at [488, 225] on p "Mrs [PERSON_NAME]" at bounding box center [504, 231] width 191 height 12
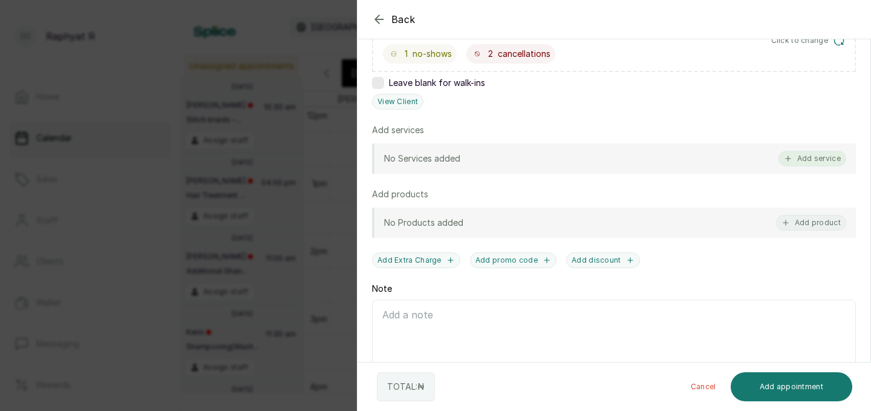
click at [819, 158] on button "Add service" at bounding box center [812, 159] width 68 height 16
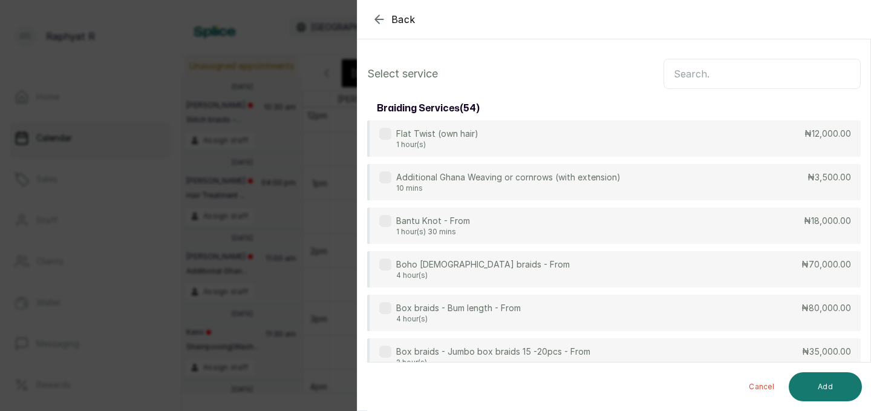
click at [694, 71] on input "text" at bounding box center [761, 74] width 197 height 30
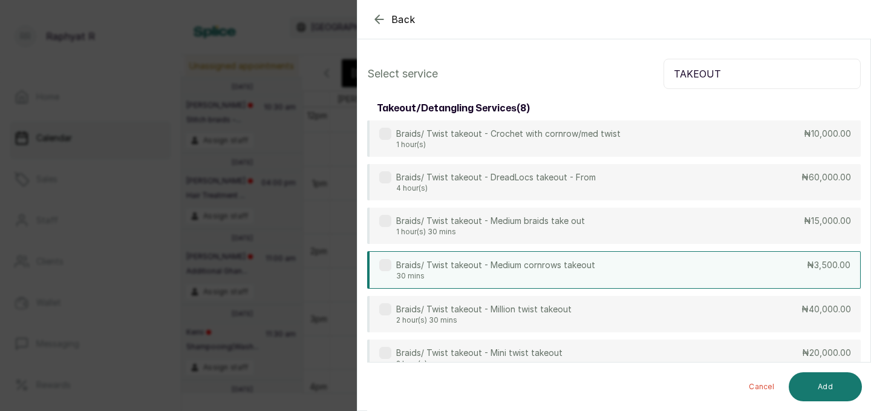
click at [738, 273] on div "Braids/ Twist takeout - Medium cornrows takeout 30 mins ₦3,500.00" at bounding box center [613, 269] width 493 height 37
click at [763, 67] on input "TAKEOUT" at bounding box center [761, 74] width 197 height 30
type input "T"
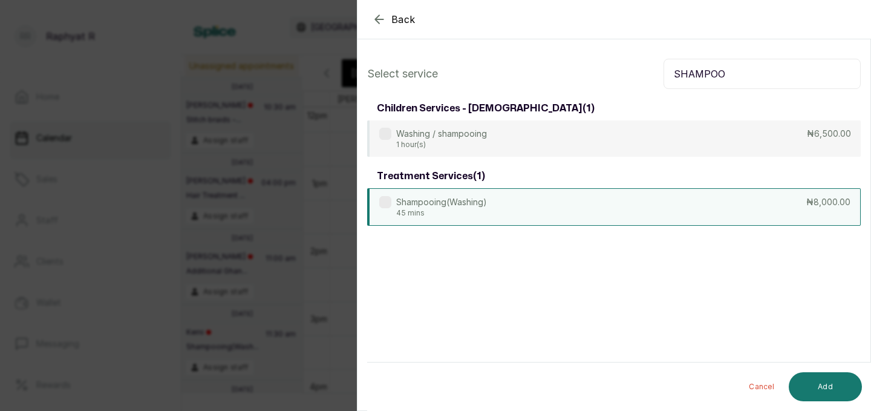
type input "SHAMPOO"
click at [782, 202] on div "Shampooing(Washing) 45 mins ₦8,000.00" at bounding box center [613, 206] width 493 height 37
click at [833, 384] on button "Add" at bounding box center [825, 386] width 73 height 29
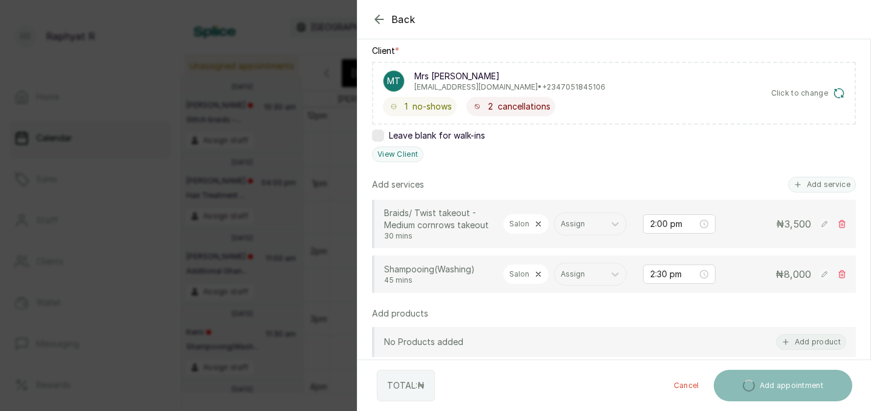
scroll to position [186, 0]
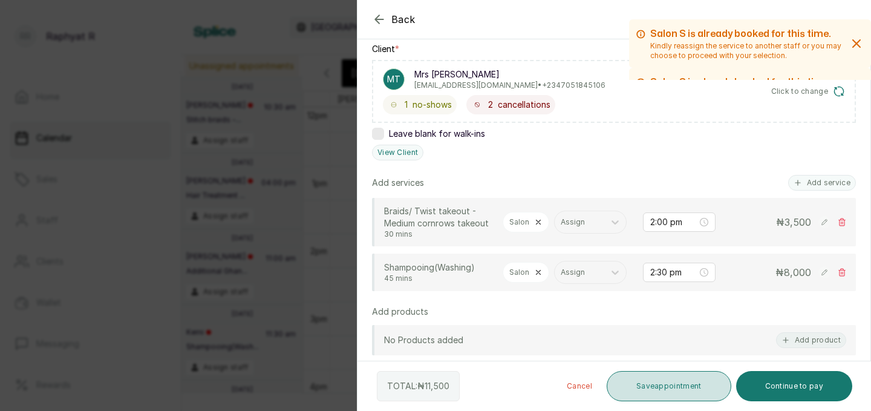
click at [668, 380] on button "Save appointment" at bounding box center [669, 386] width 125 height 30
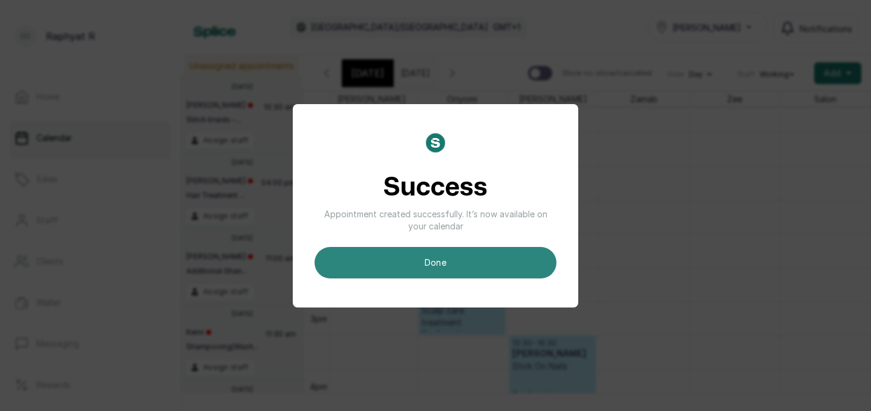
click at [412, 248] on button "done" at bounding box center [435, 262] width 242 height 31
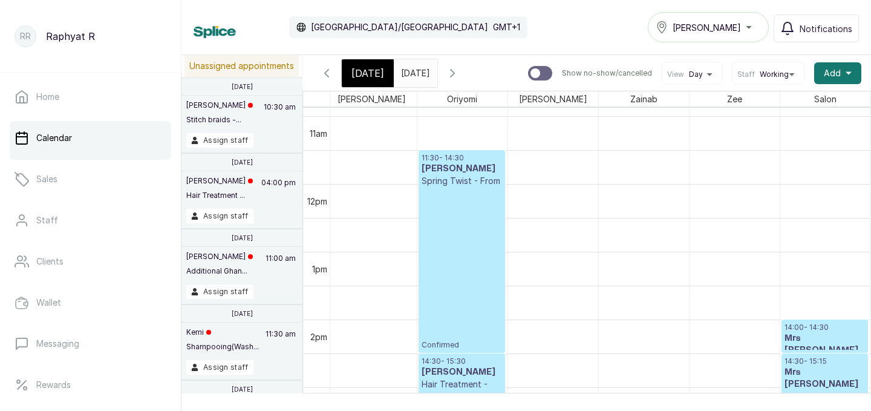
scroll to position [643, 0]
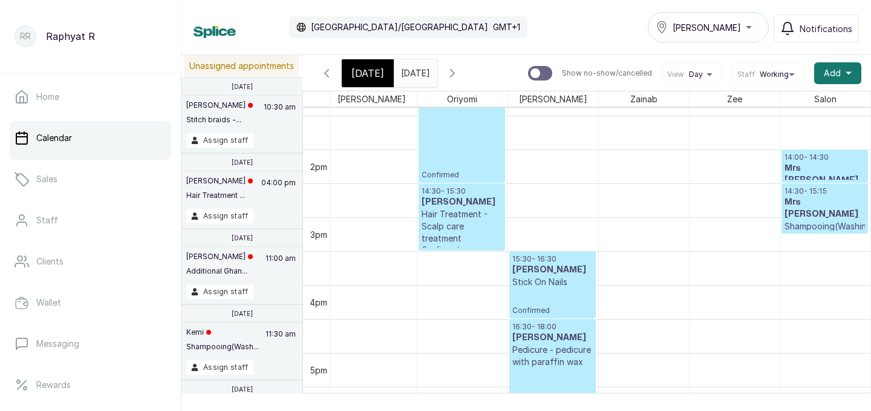
click at [414, 66] on input "[DATE]" at bounding box center [403, 70] width 19 height 21
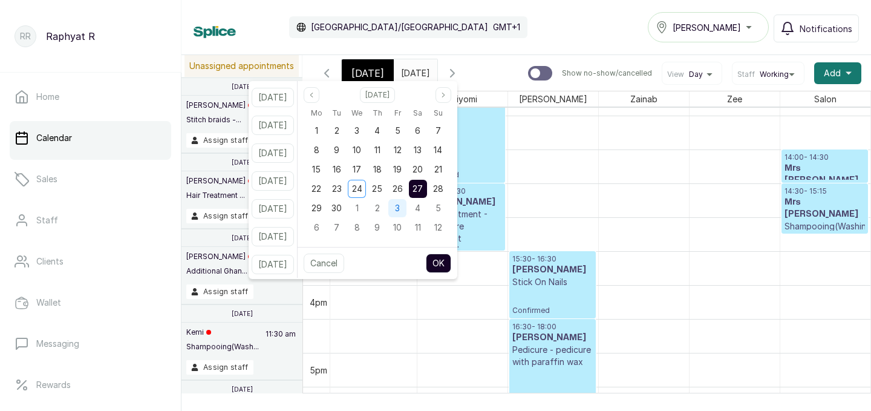
click at [400, 210] on span "3" at bounding box center [397, 208] width 5 height 10
click at [451, 261] on button "OK" at bounding box center [438, 262] width 25 height 19
type input "[DATE]"
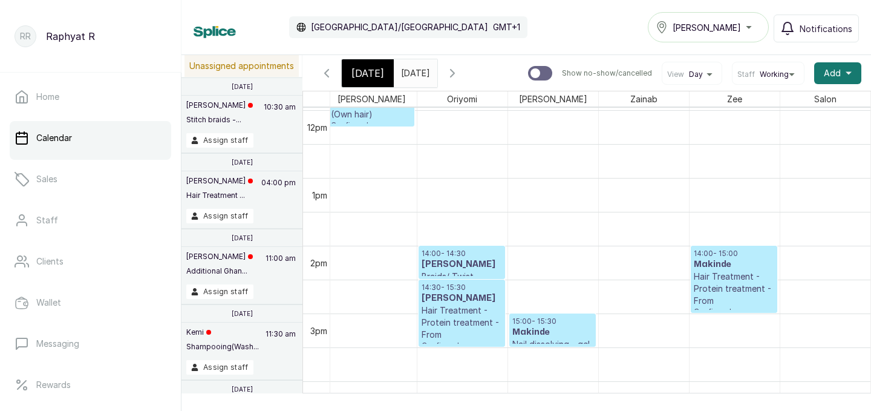
click at [463, 260] on h3 "[PERSON_NAME]" at bounding box center [461, 264] width 80 height 12
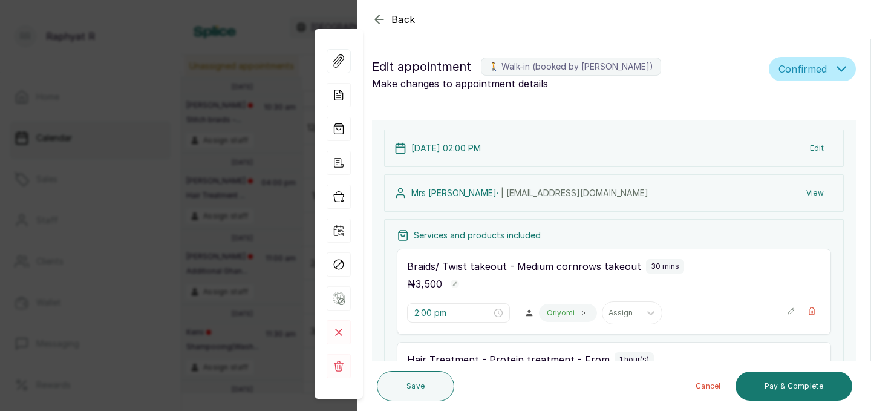
click at [821, 140] on button "Edit" at bounding box center [816, 148] width 33 height 22
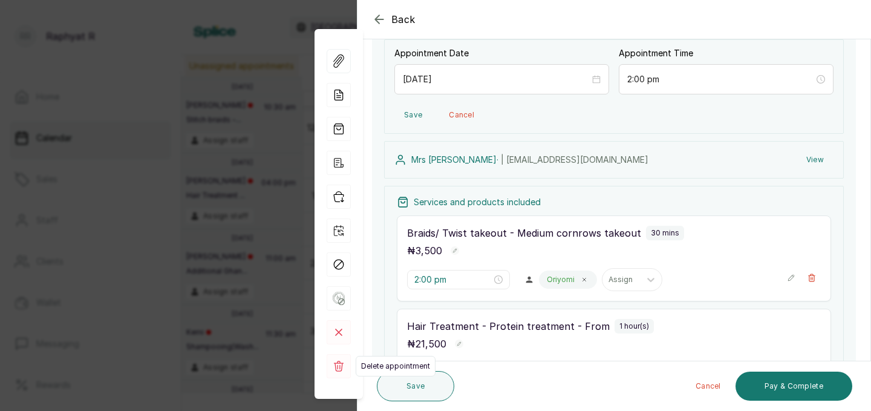
click at [343, 360] on rect at bounding box center [339, 366] width 24 height 24
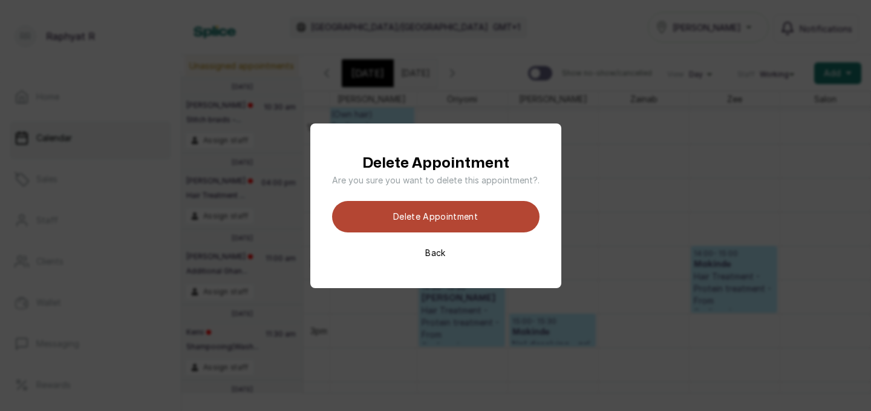
click at [439, 213] on button "Delete appointment" at bounding box center [435, 216] width 207 height 31
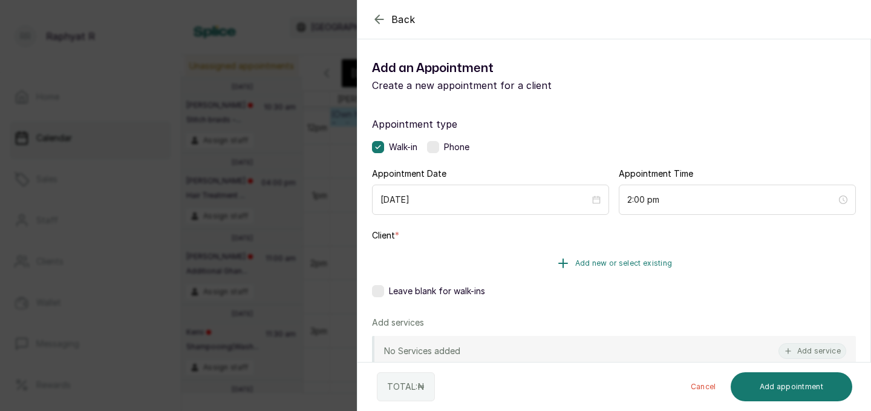
click at [575, 255] on button "Add new or select existing" at bounding box center [614, 263] width 484 height 34
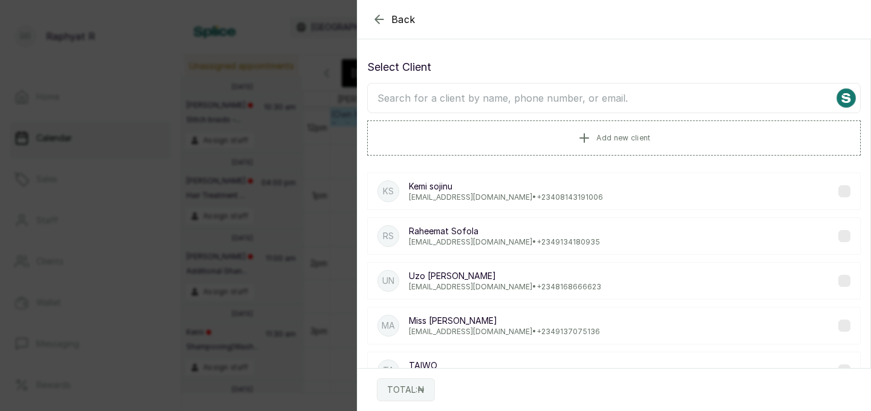
click at [383, 100] on input "text" at bounding box center [613, 98] width 493 height 30
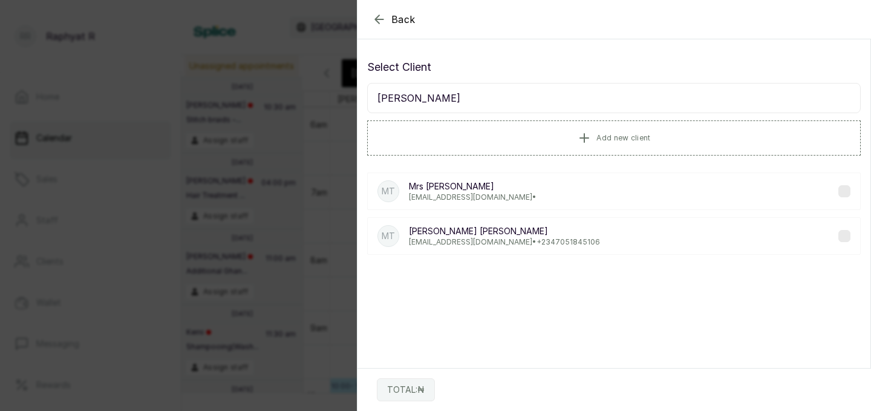
type input "[PERSON_NAME]"
drag, startPoint x: 467, startPoint y: 227, endPoint x: 467, endPoint y: 253, distance: 26.0
click at [467, 253] on div "MT Mrs [PERSON_NAME] [EMAIL_ADDRESS][DOMAIN_NAME] • [PHONE_NUMBER]" at bounding box center [613, 235] width 493 height 37
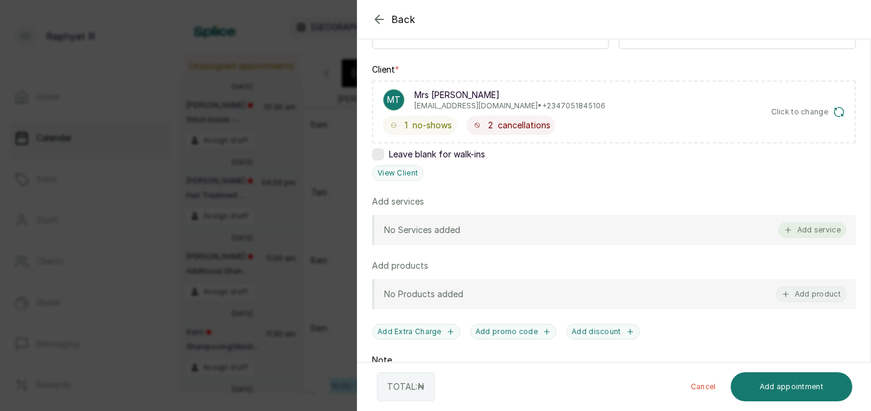
click at [781, 227] on button "Add service" at bounding box center [812, 230] width 68 height 16
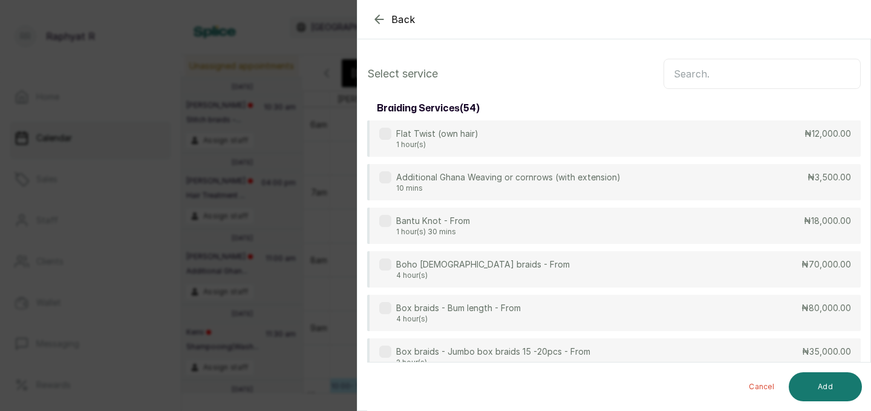
click at [679, 74] on input "text" at bounding box center [761, 74] width 197 height 30
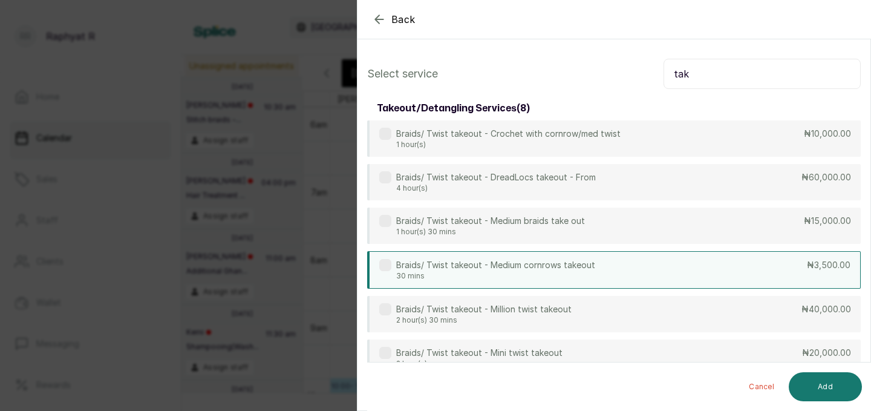
click at [736, 261] on div "Braids/ Twist takeout - Medium cornrows takeout 30 mins ₦3,500.00" at bounding box center [613, 269] width 493 height 37
click at [692, 74] on input "tak" at bounding box center [761, 74] width 197 height 30
type input "t"
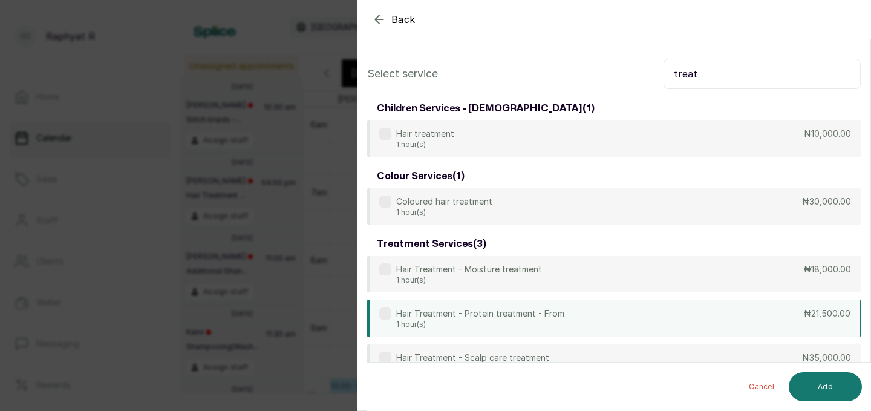
type input "treat"
click at [704, 302] on div "Hair Treatment - Protein treatment - From 1 hour(s) ₦21,500.00" at bounding box center [613, 317] width 493 height 37
click at [833, 382] on button "Add" at bounding box center [825, 386] width 73 height 29
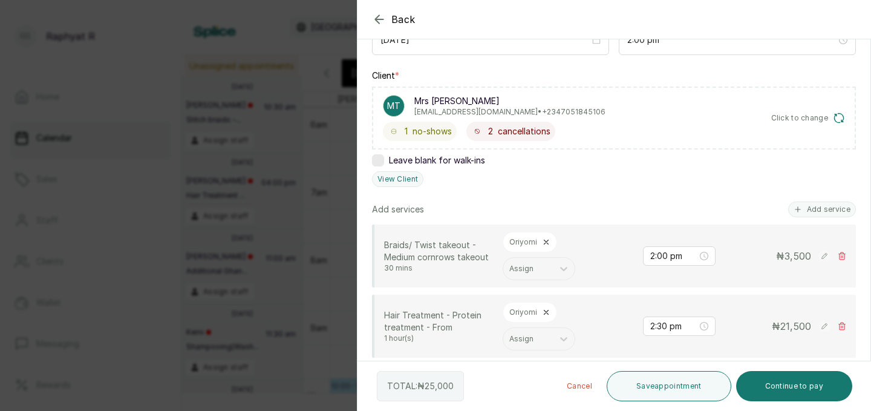
scroll to position [164, 0]
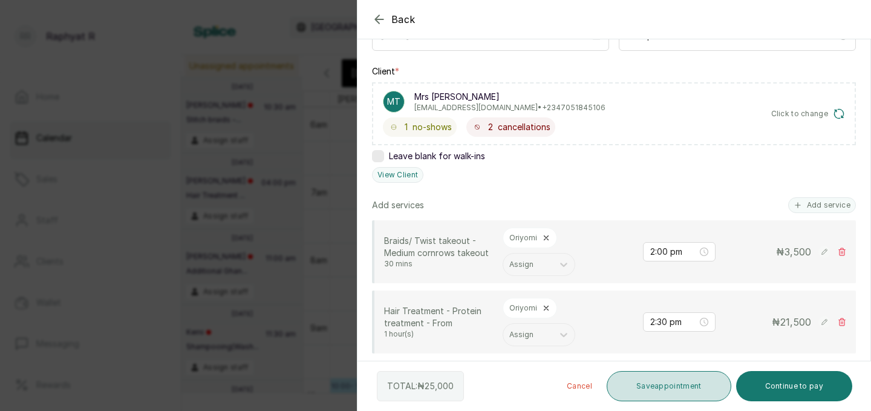
click at [682, 378] on button "Save appointment" at bounding box center [669, 386] width 125 height 30
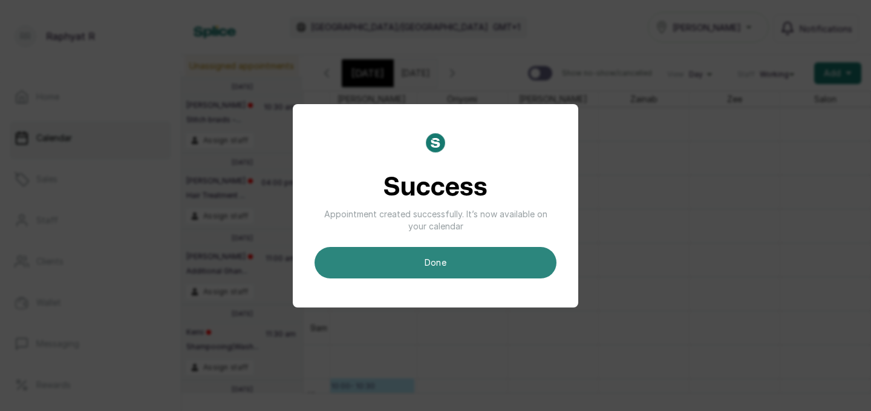
click at [449, 260] on button "done" at bounding box center [435, 262] width 242 height 31
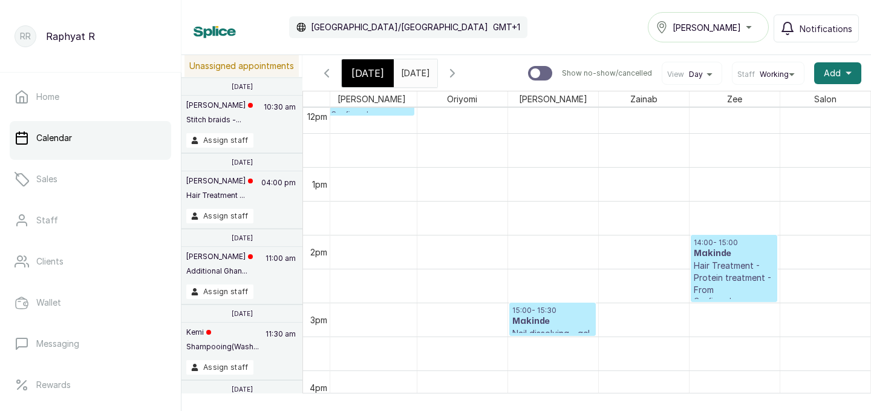
scroll to position [845, 276]
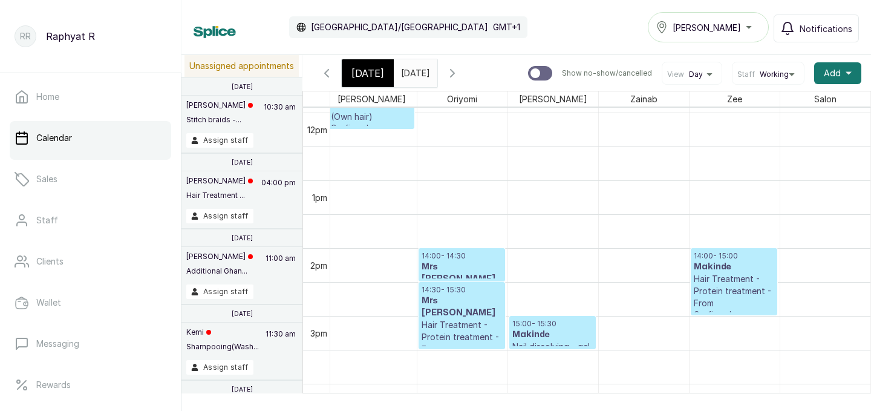
click at [437, 64] on span at bounding box center [425, 70] width 23 height 21
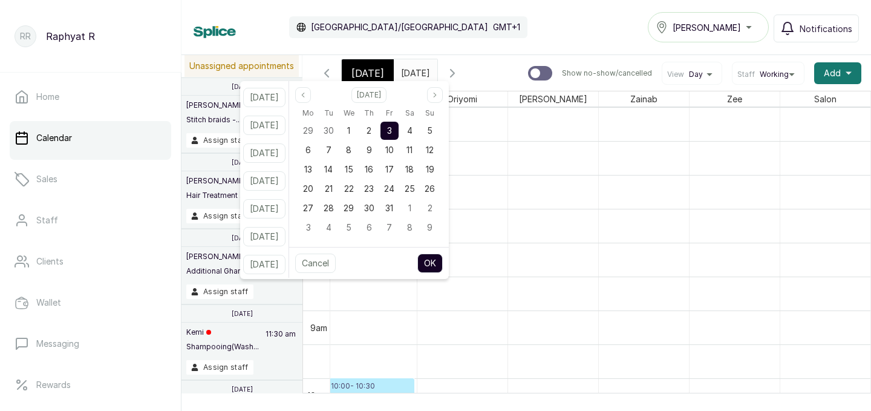
click at [399, 124] on div "3" at bounding box center [389, 131] width 18 height 18
click at [443, 261] on button "OK" at bounding box center [429, 262] width 25 height 19
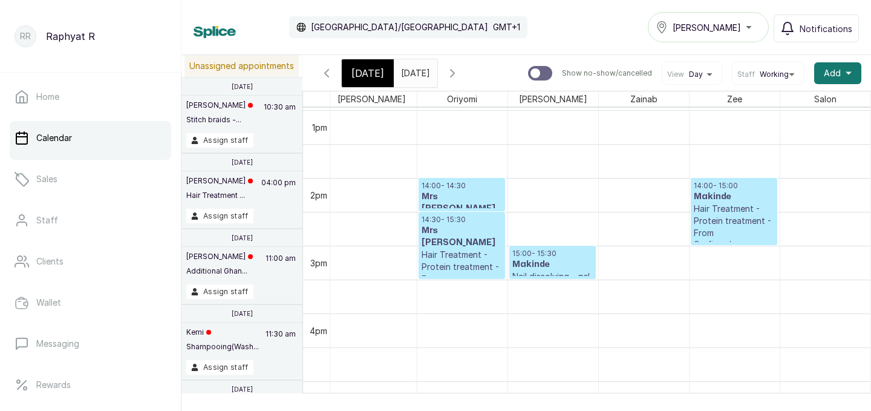
click at [379, 68] on span "[DATE]" at bounding box center [367, 73] width 33 height 15
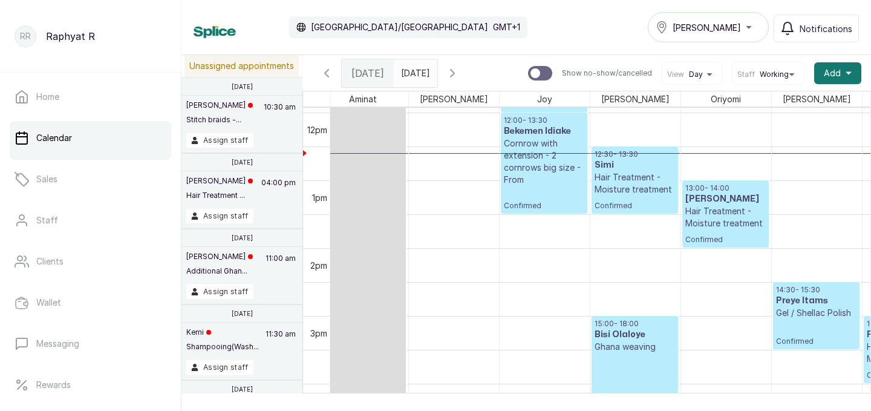
scroll to position [824, 0]
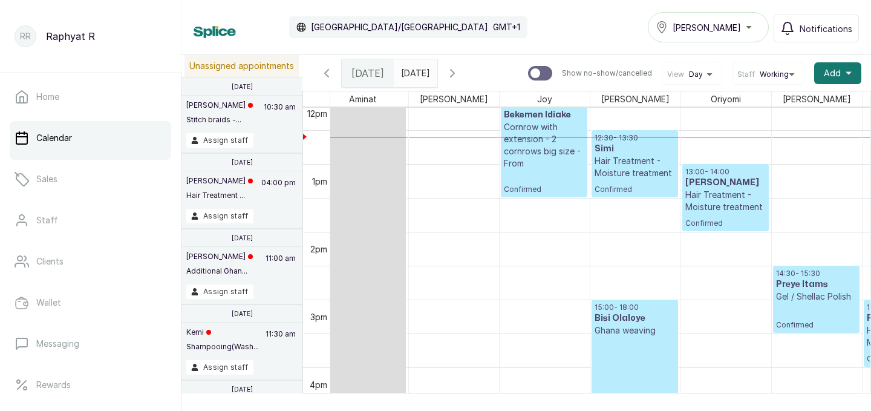
click at [726, 183] on h3 "[PERSON_NAME]" at bounding box center [725, 183] width 80 height 12
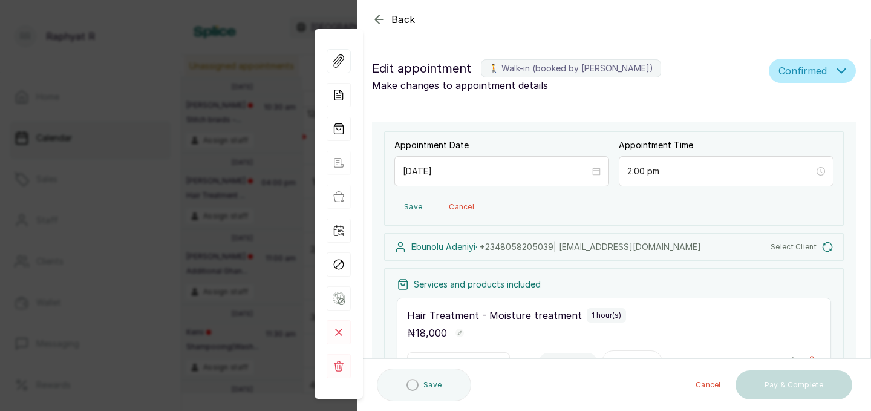
type input "[DATE]"
type input "1:00 pm"
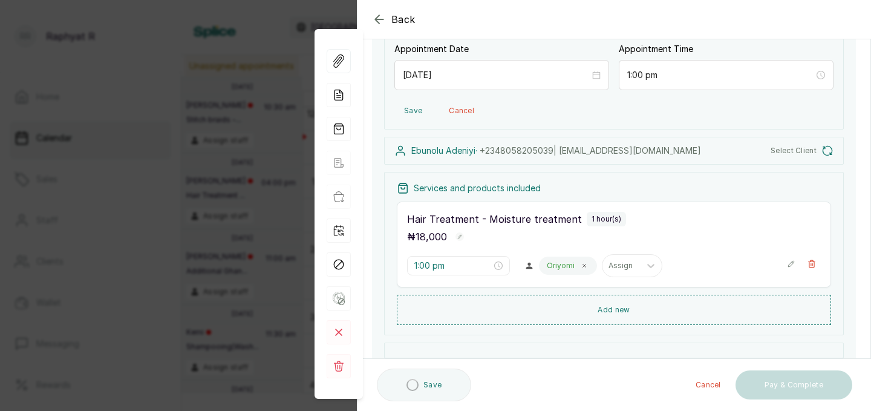
scroll to position [109, 0]
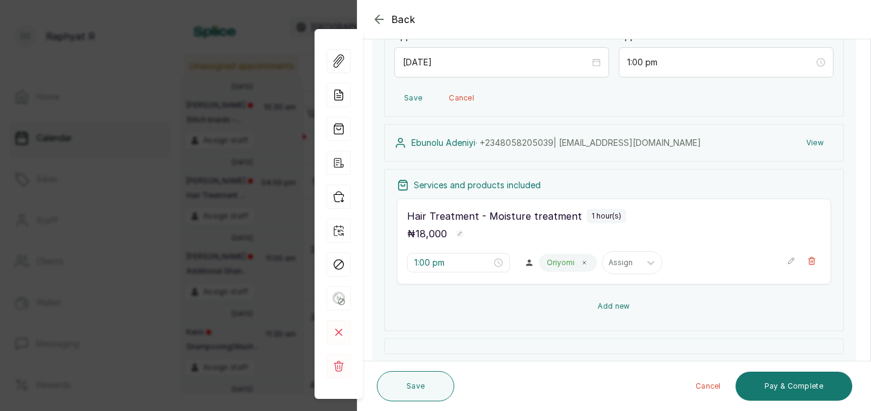
click at [630, 305] on button "Add new" at bounding box center [614, 305] width 434 height 29
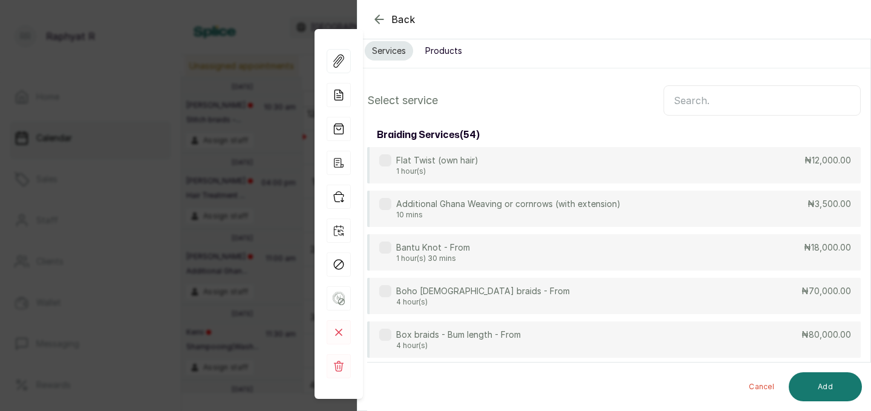
scroll to position [0, 0]
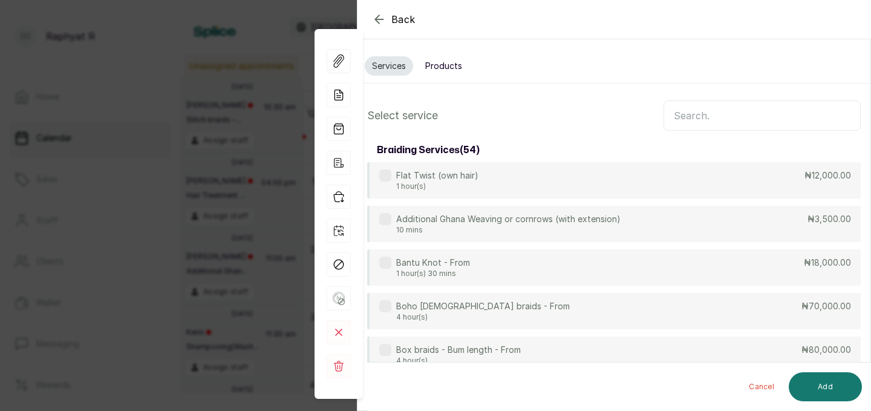
click at [675, 119] on input "text" at bounding box center [761, 115] width 197 height 30
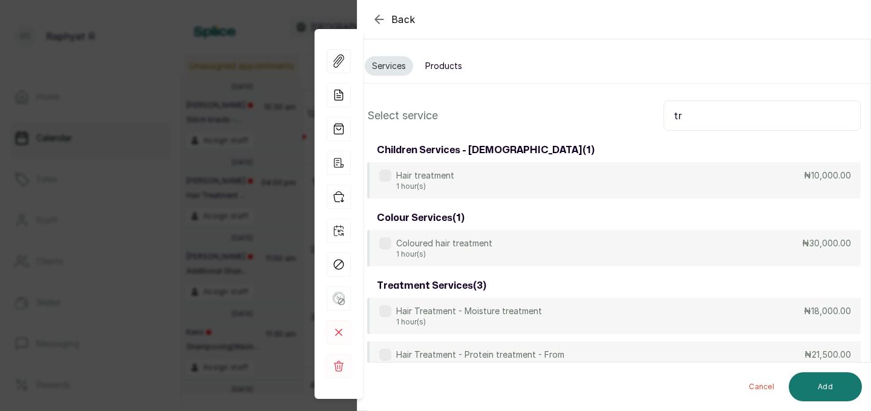
type input "t"
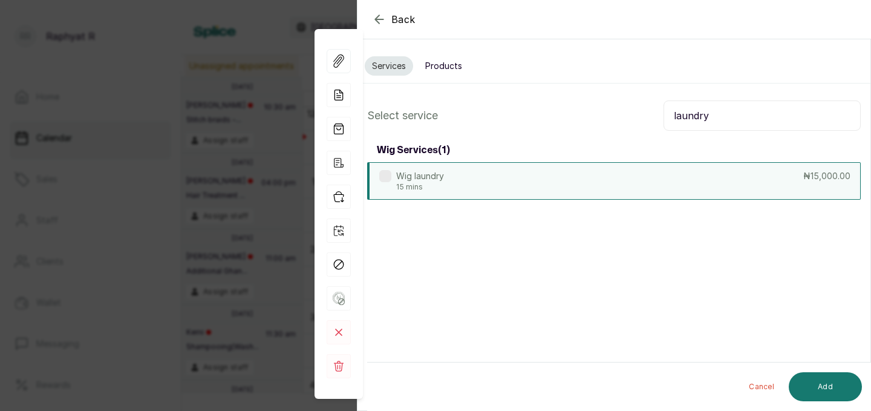
type input "laundry"
click at [691, 182] on div "Wig laundry 15 mins ₦15,000.00" at bounding box center [613, 180] width 493 height 37
click at [811, 368] on div "Cancel Add" at bounding box center [624, 386] width 514 height 48
click at [824, 379] on button "Add" at bounding box center [825, 386] width 73 height 29
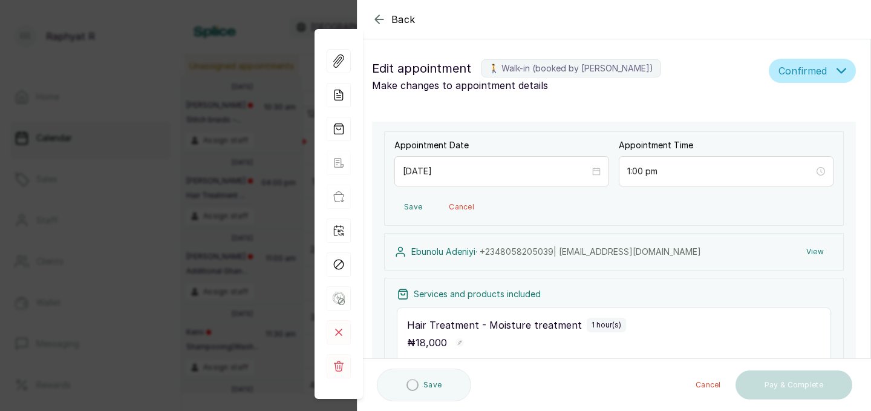
type input "2:00 pm"
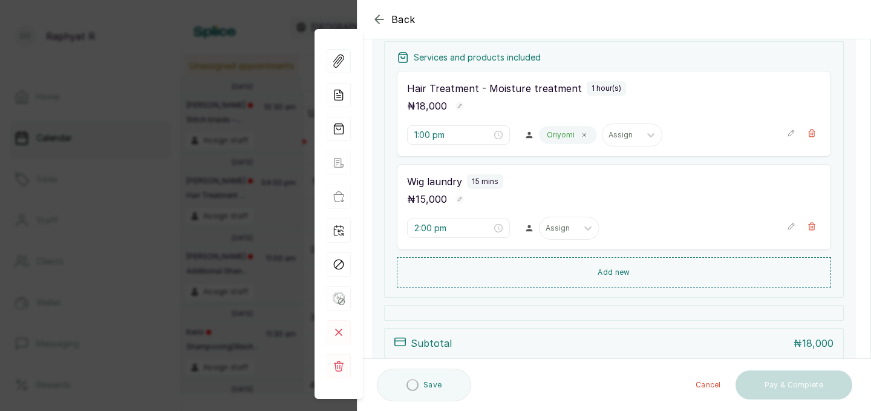
scroll to position [244, 0]
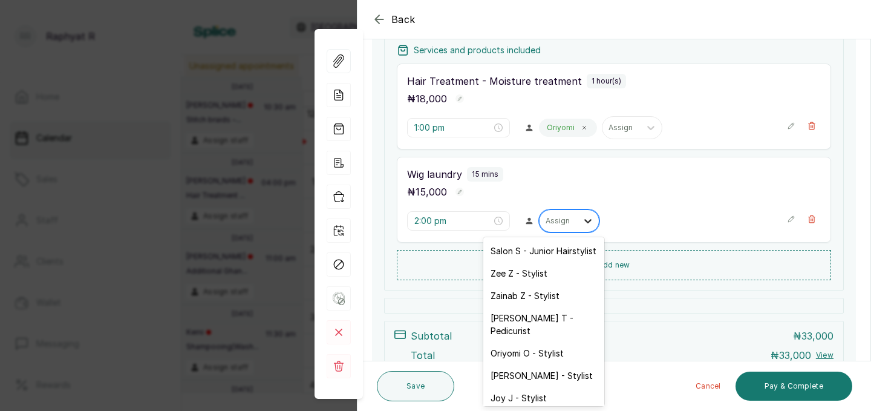
click at [582, 221] on icon at bounding box center [588, 221] width 12 height 12
click at [562, 254] on div "Salon S - Junior Hairstylist" at bounding box center [543, 250] width 121 height 22
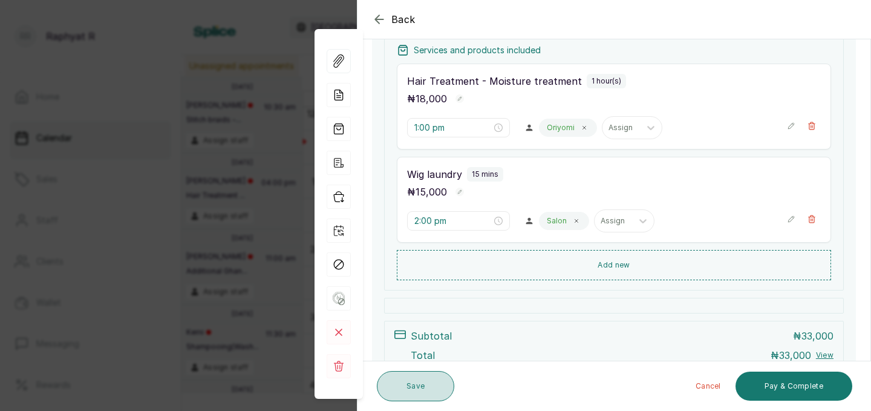
click at [421, 384] on button "Save" at bounding box center [415, 386] width 77 height 30
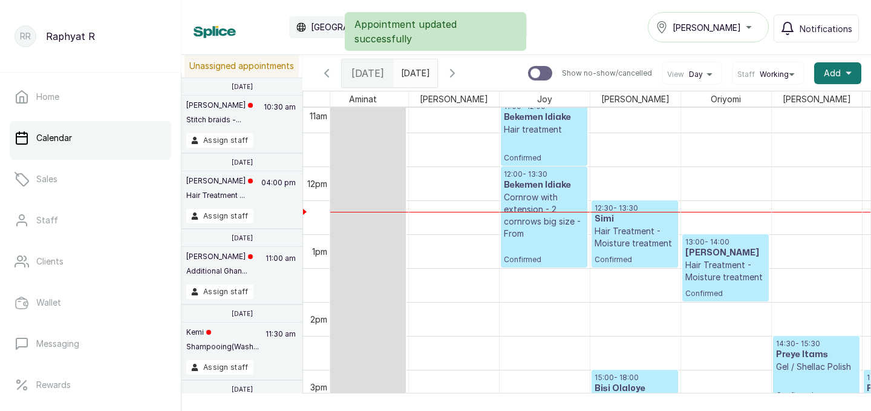
scroll to position [739, 0]
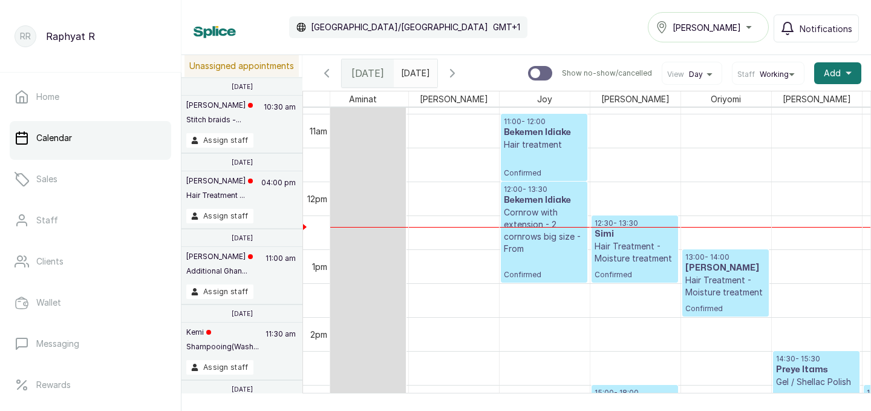
click at [724, 270] on h3 "[PERSON_NAME]" at bounding box center [725, 268] width 80 height 12
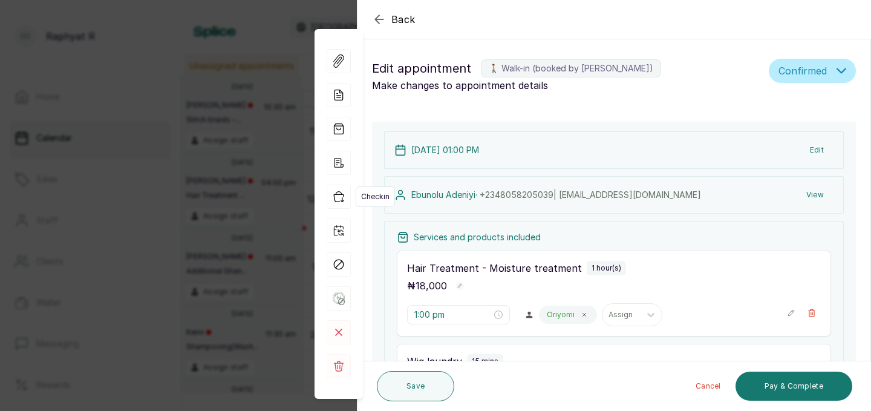
click at [340, 194] on icon "button" at bounding box center [339, 197] width 10 height 10
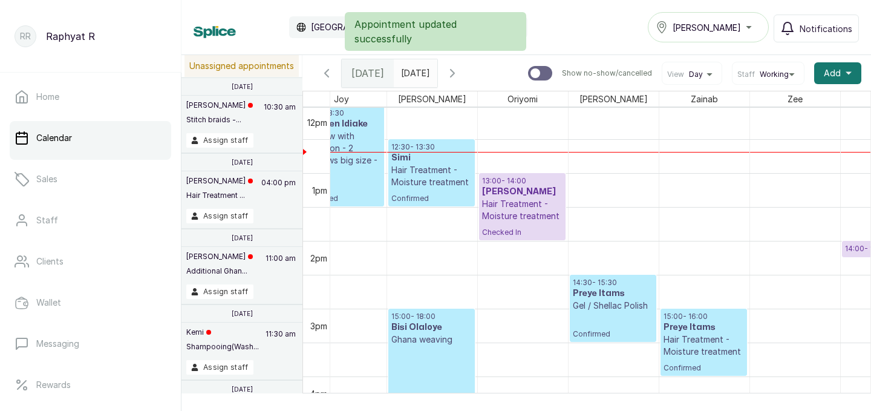
scroll to position [815, 276]
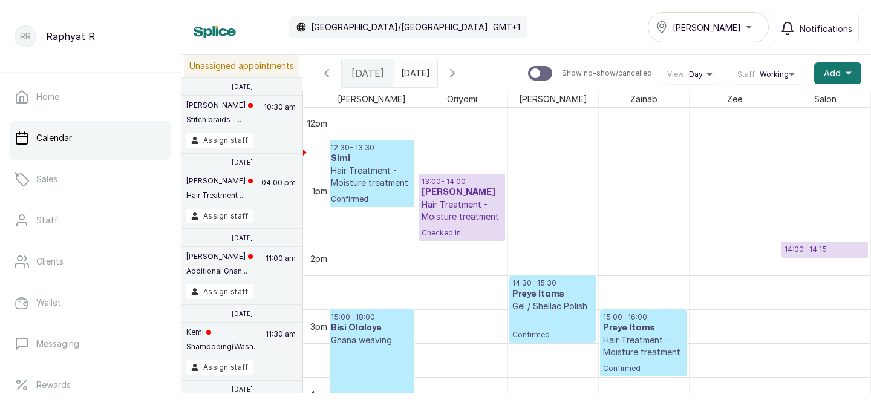
click at [483, 207] on p "Hair Treatment - Moisture treatment" at bounding box center [461, 210] width 80 height 24
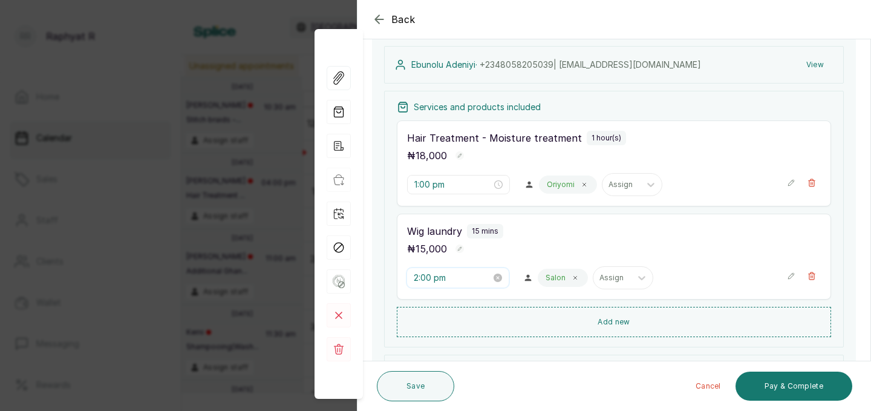
click at [444, 277] on input "2:00 pm" at bounding box center [452, 277] width 77 height 13
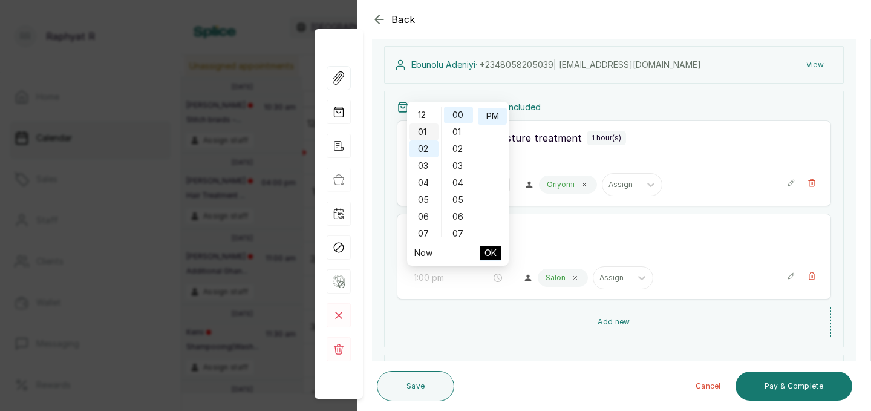
click at [421, 131] on div "01" at bounding box center [423, 131] width 29 height 17
type input "1:00 pm"
click at [492, 250] on span "OK" at bounding box center [490, 252] width 12 height 23
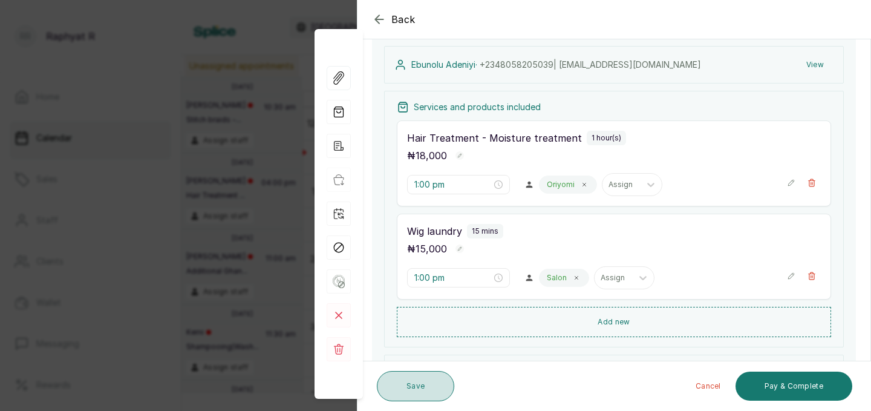
click at [411, 385] on button "Save" at bounding box center [415, 386] width 77 height 30
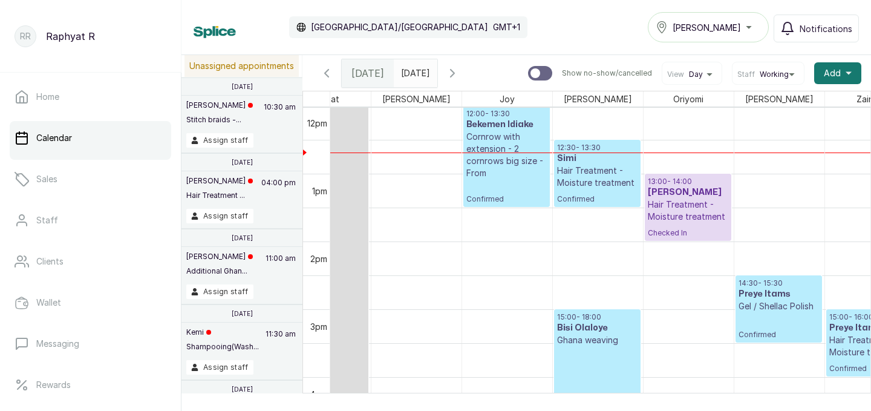
click at [414, 69] on input "[DATE]" at bounding box center [403, 70] width 19 height 21
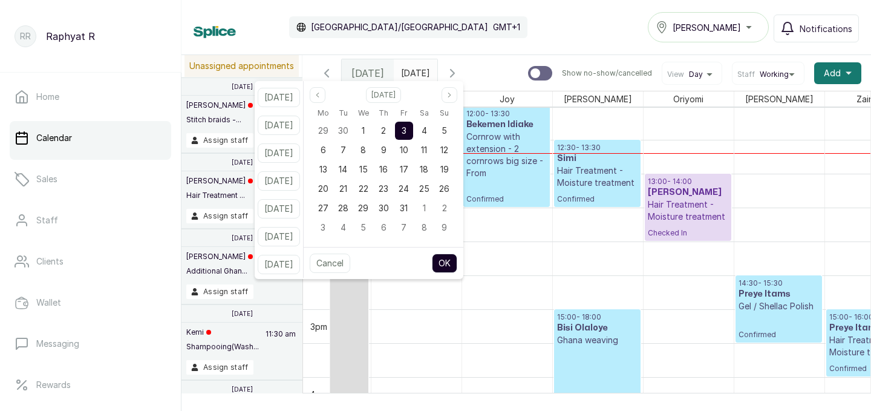
click at [406, 125] on span "3" at bounding box center [404, 130] width 5 height 10
click at [452, 259] on button "OK" at bounding box center [444, 262] width 25 height 19
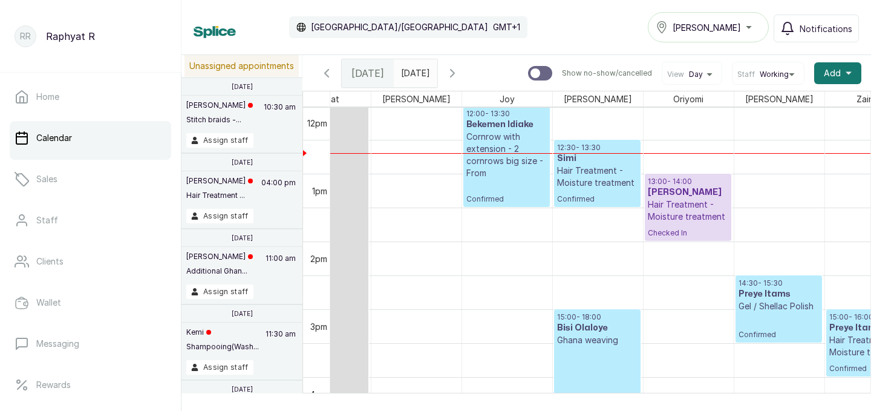
click at [414, 67] on input "[DATE]" at bounding box center [403, 70] width 19 height 21
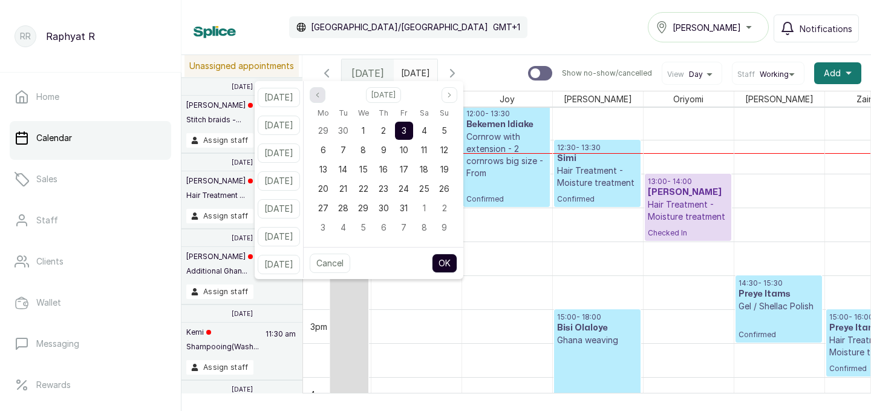
click at [321, 96] on icon "page previous" at bounding box center [317, 94] width 7 height 7
click at [368, 187] on span "24" at bounding box center [363, 188] width 10 height 10
click at [457, 258] on button "OK" at bounding box center [444, 262] width 25 height 19
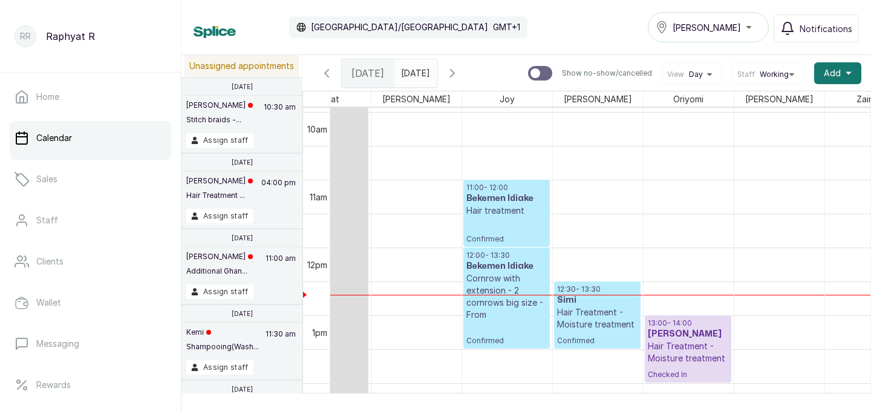
click at [414, 63] on input "[DATE]" at bounding box center [403, 70] width 19 height 21
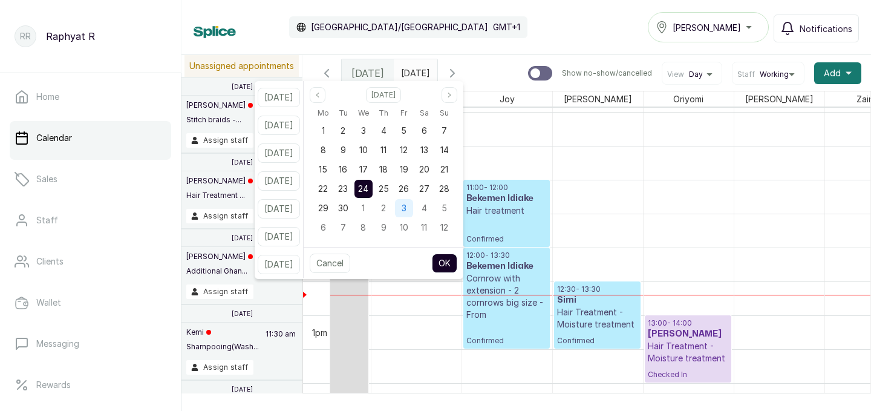
click at [406, 206] on span "3" at bounding box center [404, 208] width 5 height 10
click at [457, 258] on button "OK" at bounding box center [444, 262] width 25 height 19
type input "[DATE]"
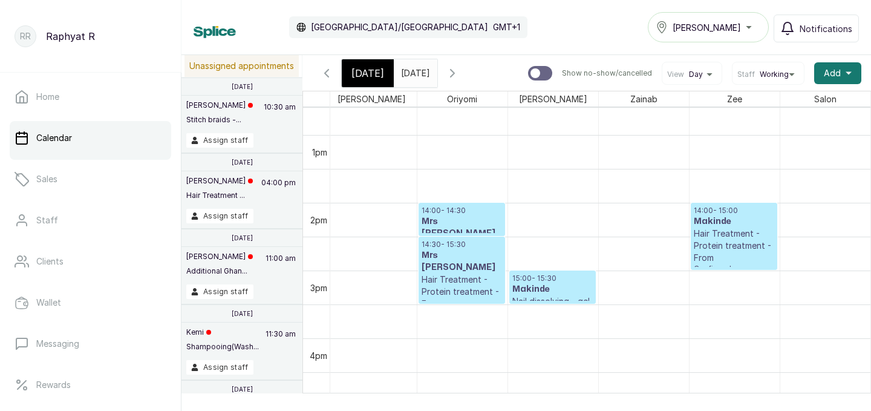
click at [725, 242] on p "Hair Treatment - Protein treatment - From" at bounding box center [734, 245] width 80 height 36
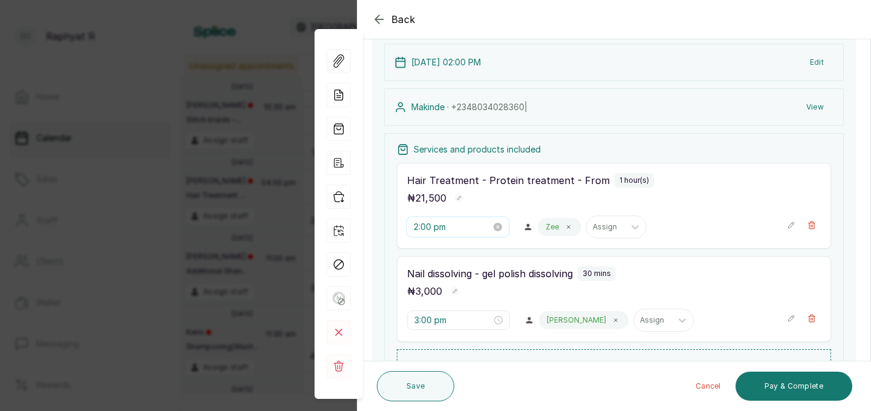
click at [445, 227] on input "2:00 pm" at bounding box center [452, 226] width 77 height 13
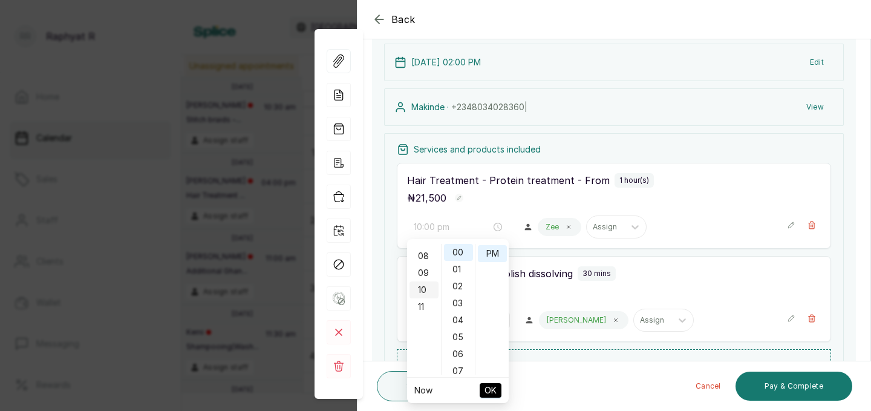
click at [424, 287] on div "10" at bounding box center [423, 289] width 29 height 17
click at [456, 246] on div "30" at bounding box center [458, 246] width 29 height 17
click at [486, 391] on span "OK" at bounding box center [490, 390] width 12 height 23
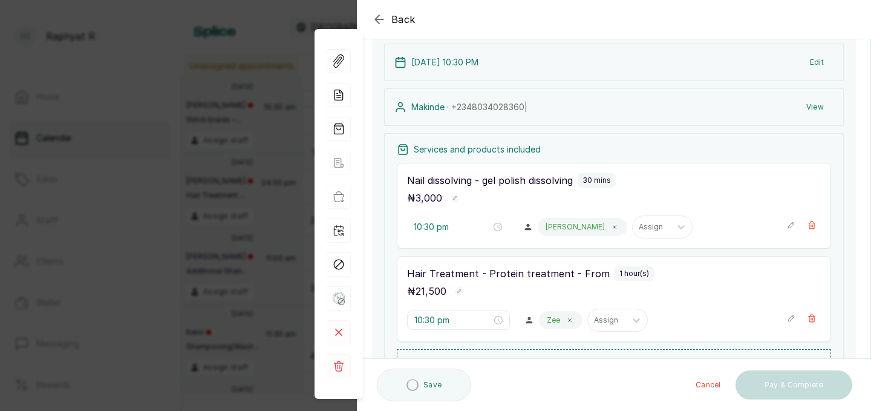
type input "3:00 pm"
type input "10:30 pm"
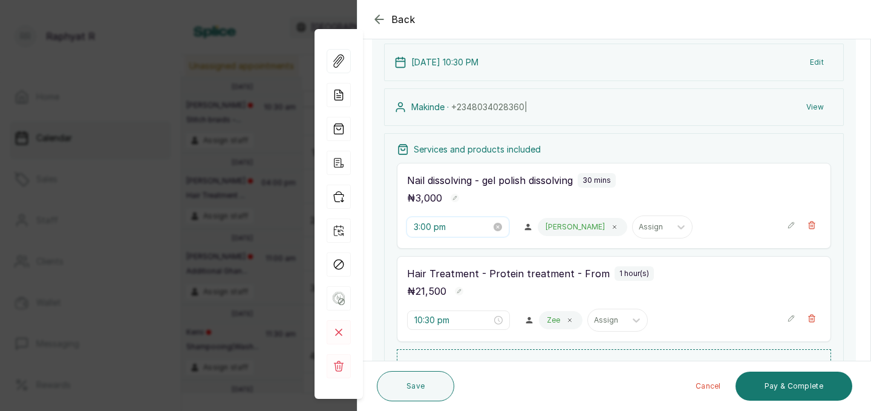
click at [434, 228] on input "3:00 pm" at bounding box center [452, 226] width 77 height 13
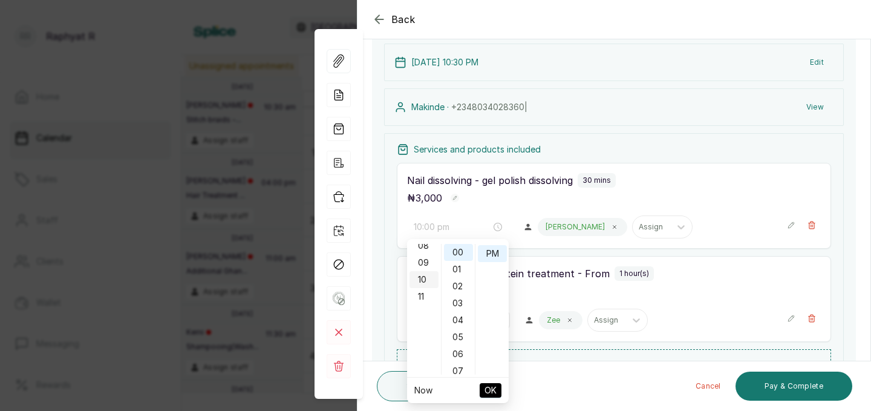
click at [422, 276] on div "10" at bounding box center [423, 279] width 29 height 17
type input "10:30 pm"
click at [463, 259] on div "30" at bounding box center [458, 260] width 29 height 17
click at [490, 388] on span "OK" at bounding box center [490, 390] width 12 height 23
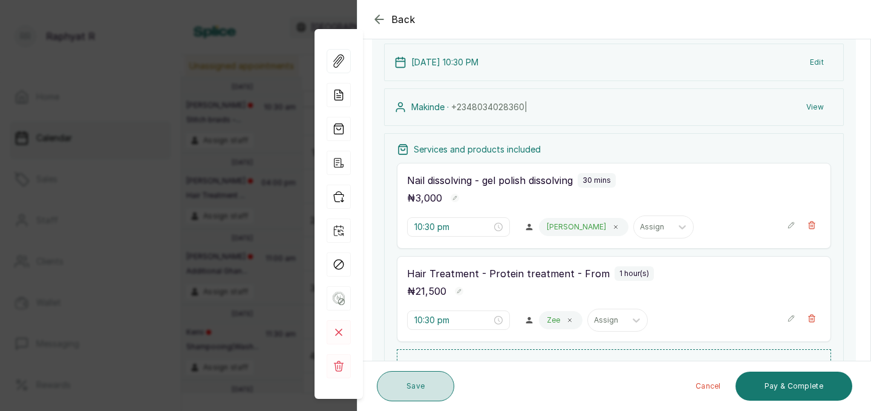
click at [420, 381] on button "Save" at bounding box center [415, 386] width 77 height 30
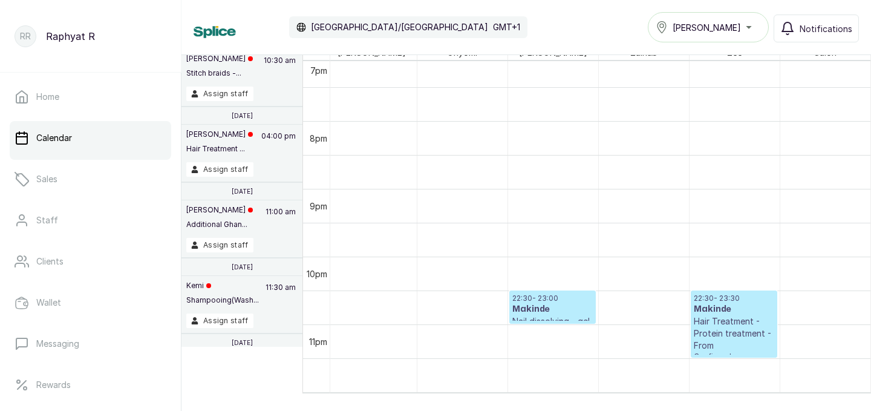
click at [719, 315] on p "Hair Treatment - Protein treatment - From" at bounding box center [734, 333] width 80 height 36
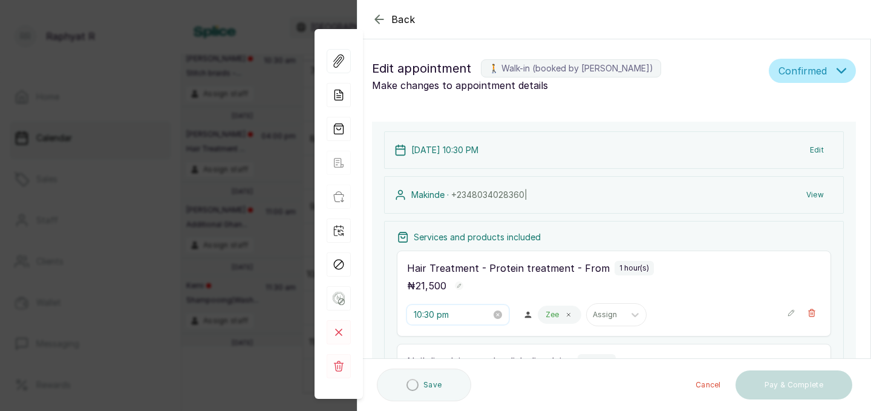
click at [444, 314] on input "10:30 pm" at bounding box center [452, 314] width 77 height 13
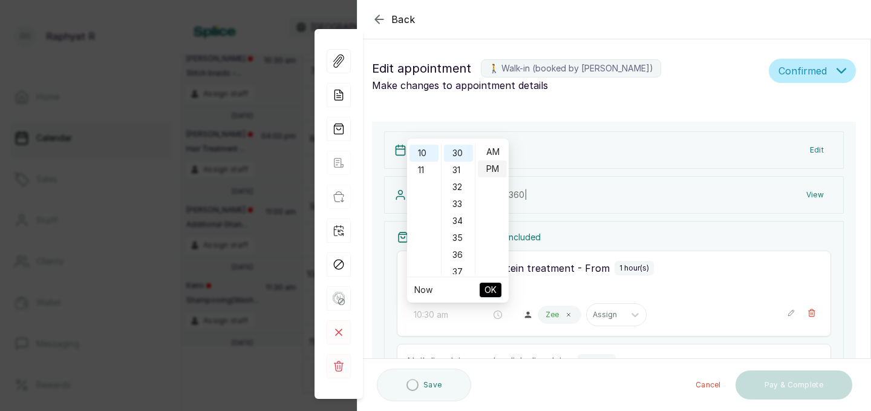
click at [493, 145] on div "AM" at bounding box center [492, 151] width 29 height 17
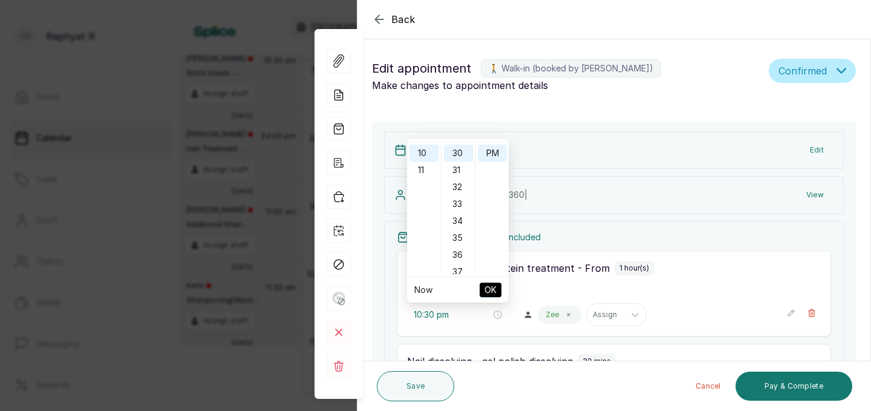
click at [493, 285] on span "OK" at bounding box center [490, 289] width 12 height 23
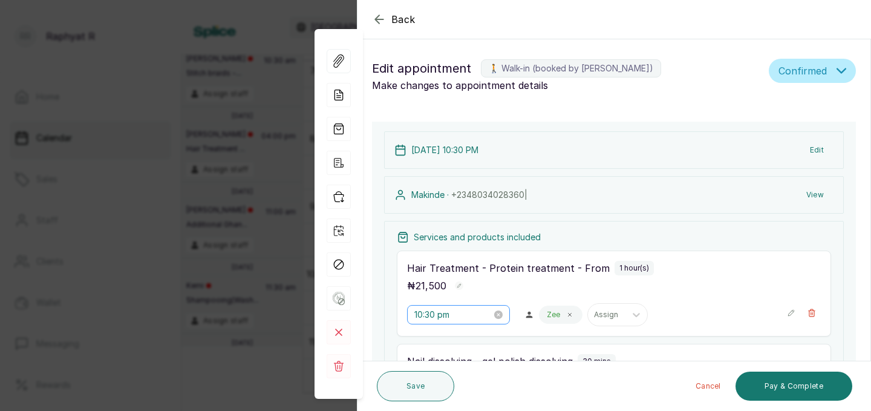
click at [443, 321] on div "10:30 pm" at bounding box center [458, 314] width 103 height 19
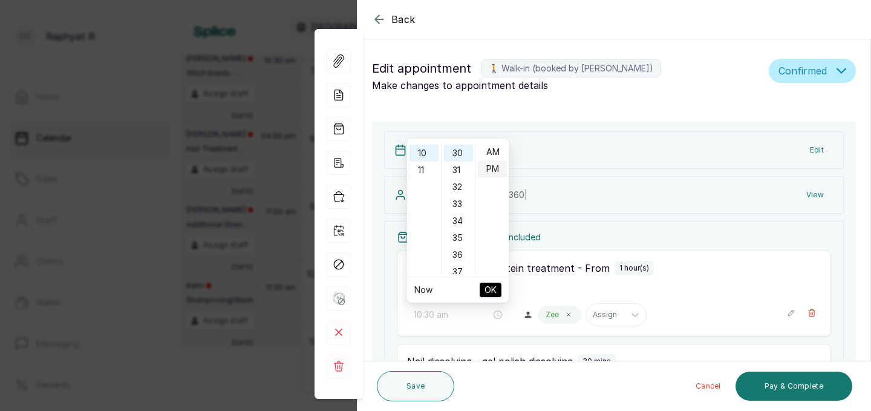
click at [493, 145] on div "AM" at bounding box center [492, 151] width 29 height 17
type input "10:30 am"
click at [485, 289] on span "OK" at bounding box center [490, 289] width 12 height 23
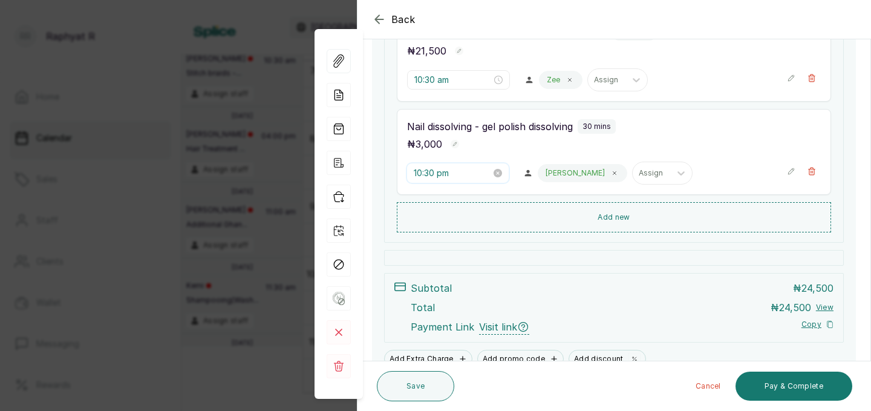
click at [443, 166] on input "10:30 pm" at bounding box center [452, 172] width 77 height 13
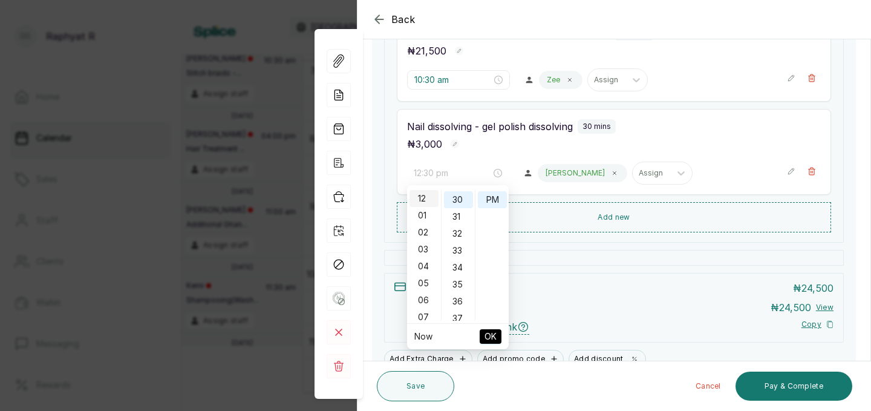
click at [421, 193] on div "12" at bounding box center [423, 198] width 29 height 17
click at [458, 192] on div "00" at bounding box center [458, 198] width 29 height 17
type input "12:00 pm"
click at [487, 334] on span "OK" at bounding box center [490, 336] width 12 height 23
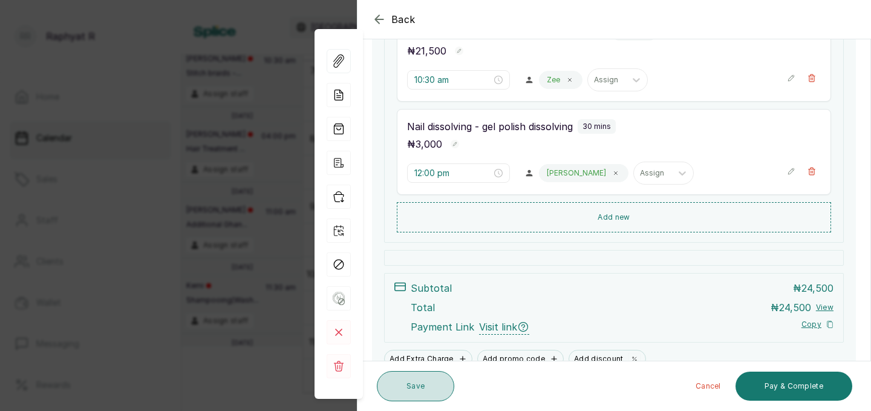
click at [421, 382] on button "Save" at bounding box center [415, 386] width 77 height 30
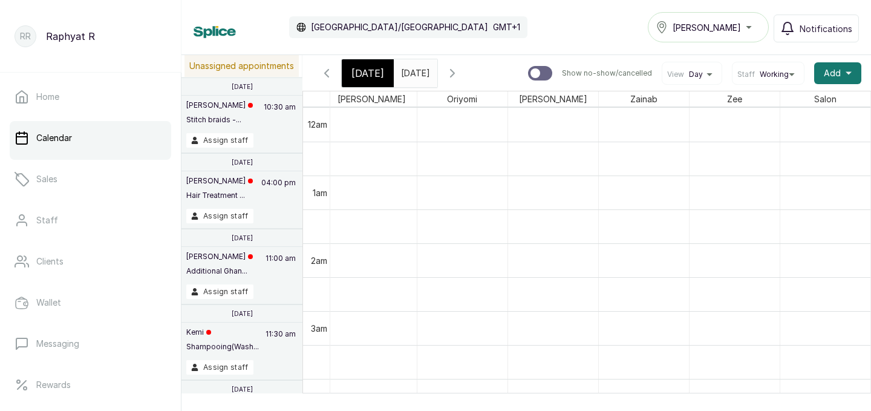
click at [368, 74] on span "[DATE]" at bounding box center [367, 73] width 33 height 15
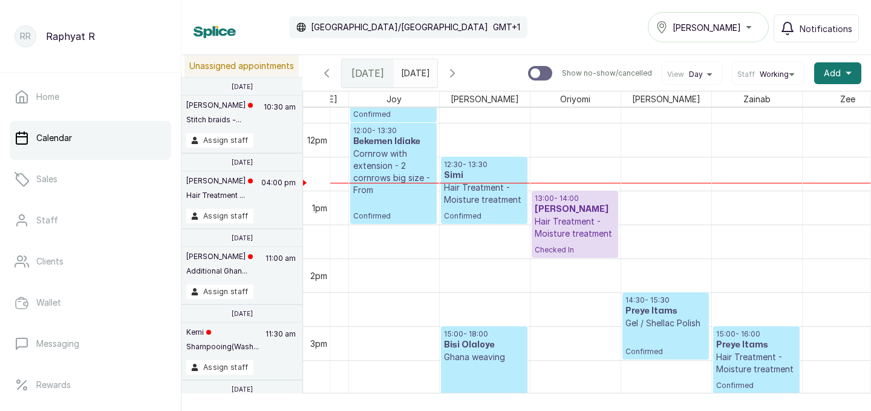
scroll to position [811, 0]
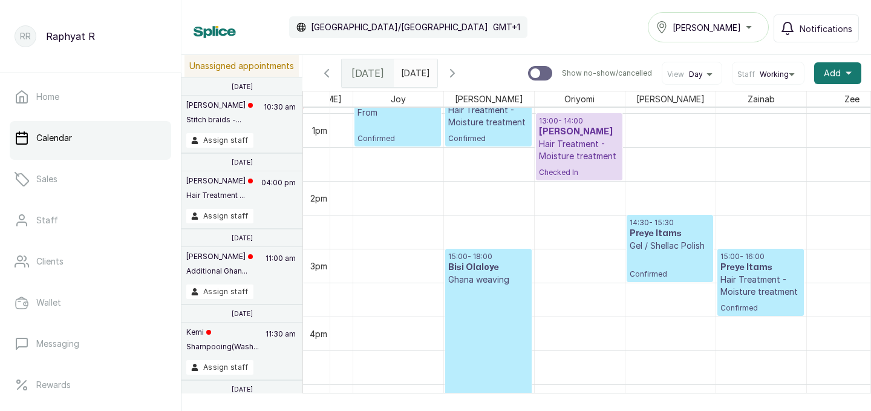
click at [414, 77] on input "[DATE]" at bounding box center [403, 70] width 19 height 21
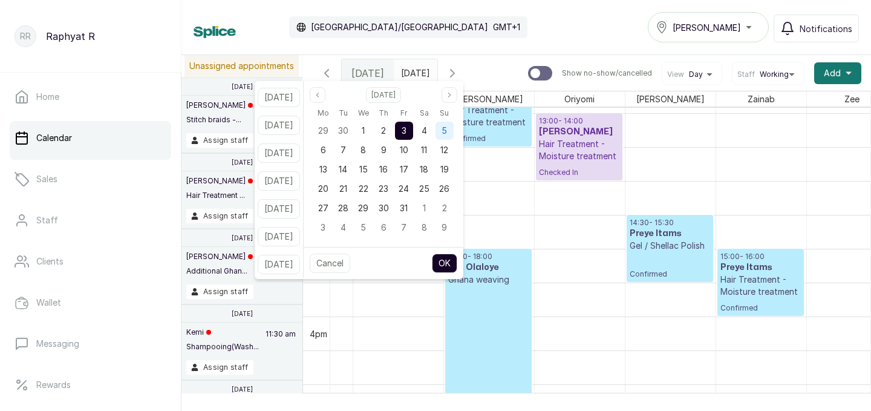
click at [447, 131] on span "5" at bounding box center [443, 130] width 5 height 10
click at [325, 100] on button "Previous month" at bounding box center [318, 95] width 16 height 16
click at [429, 187] on span "27" at bounding box center [424, 188] width 10 height 10
click at [457, 265] on button "OK" at bounding box center [444, 262] width 25 height 19
type input "[DATE]"
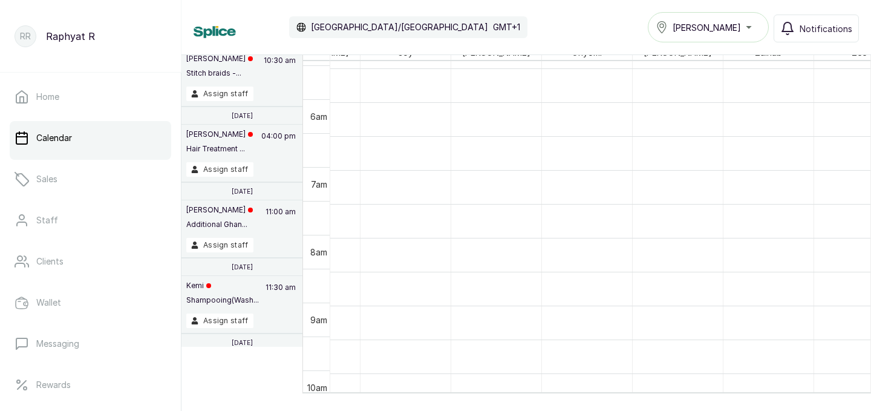
scroll to position [261, 0]
